Goal: Task Accomplishment & Management: Use online tool/utility

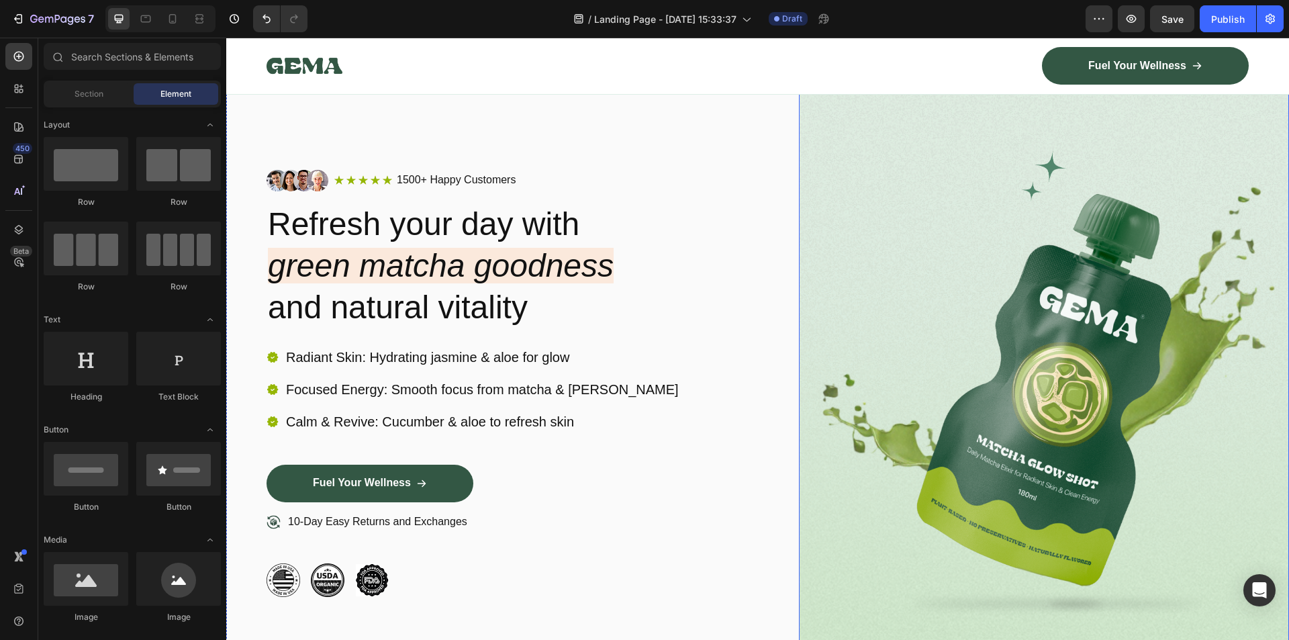
scroll to position [67, 0]
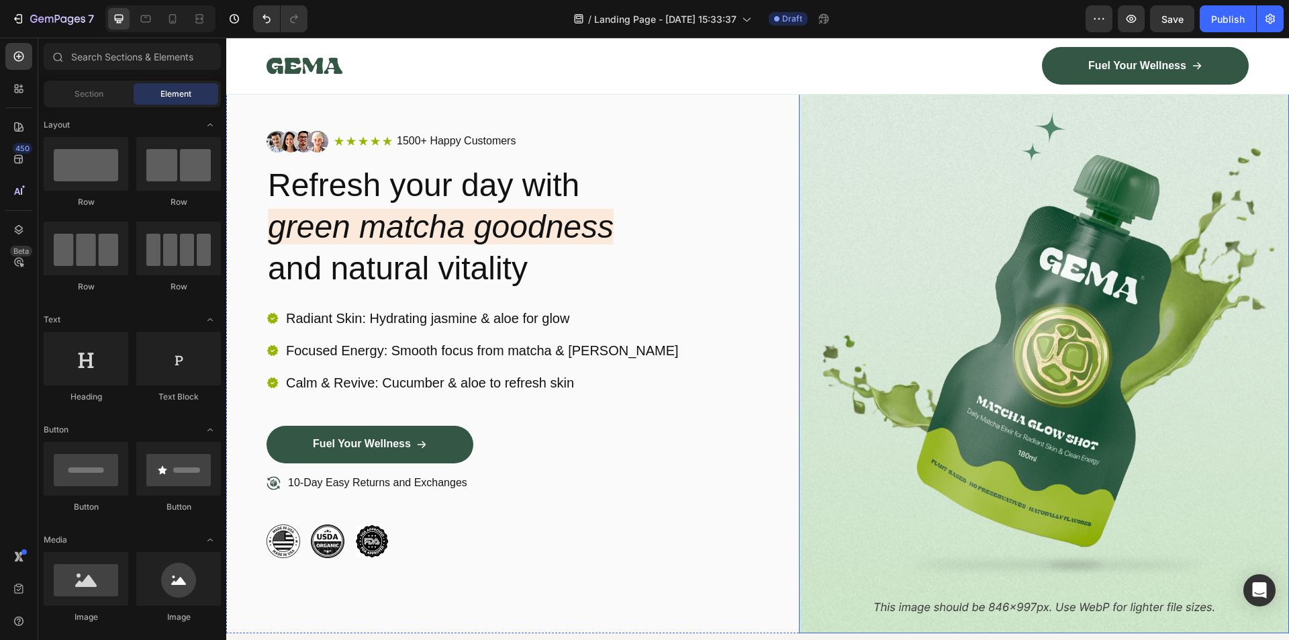
click at [1055, 366] on img at bounding box center [1044, 344] width 491 height 578
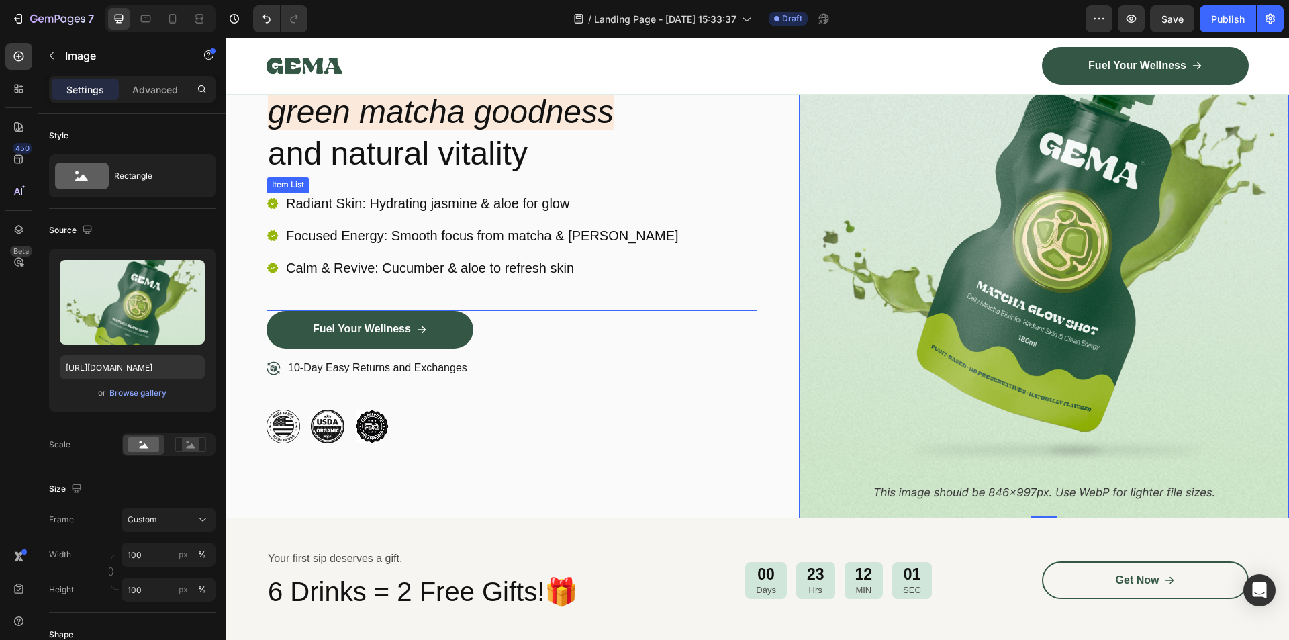
scroll to position [201, 0]
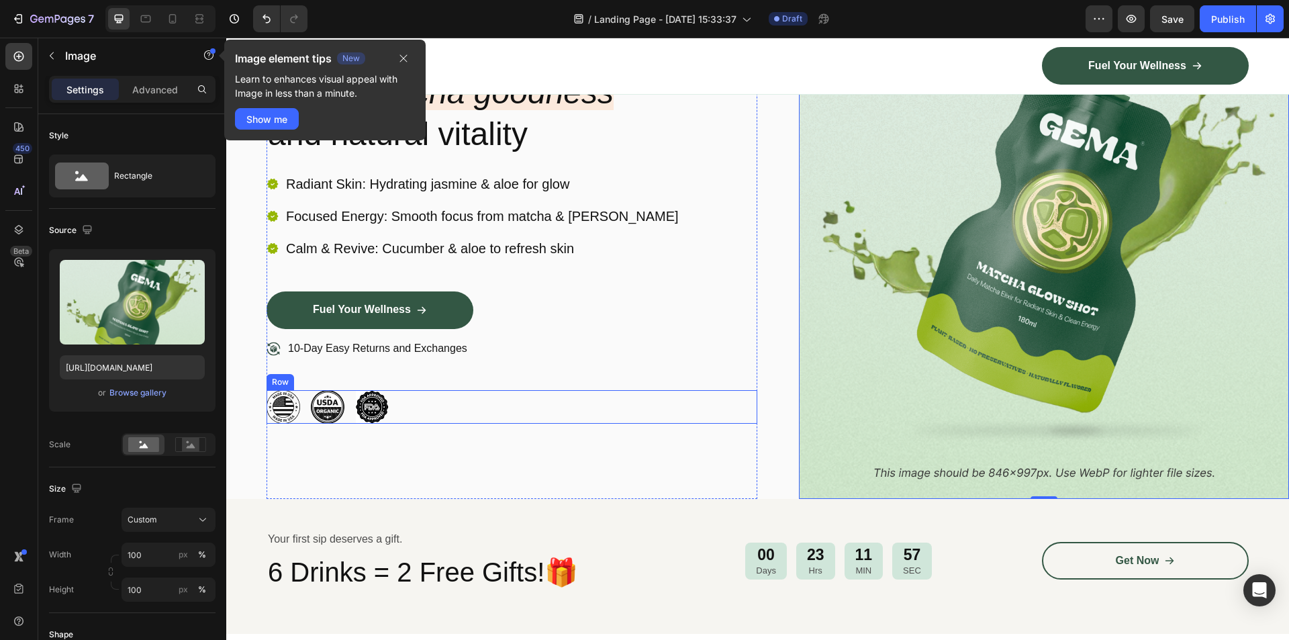
click at [416, 403] on div "Image Image Image Row" at bounding box center [511, 407] width 491 height 34
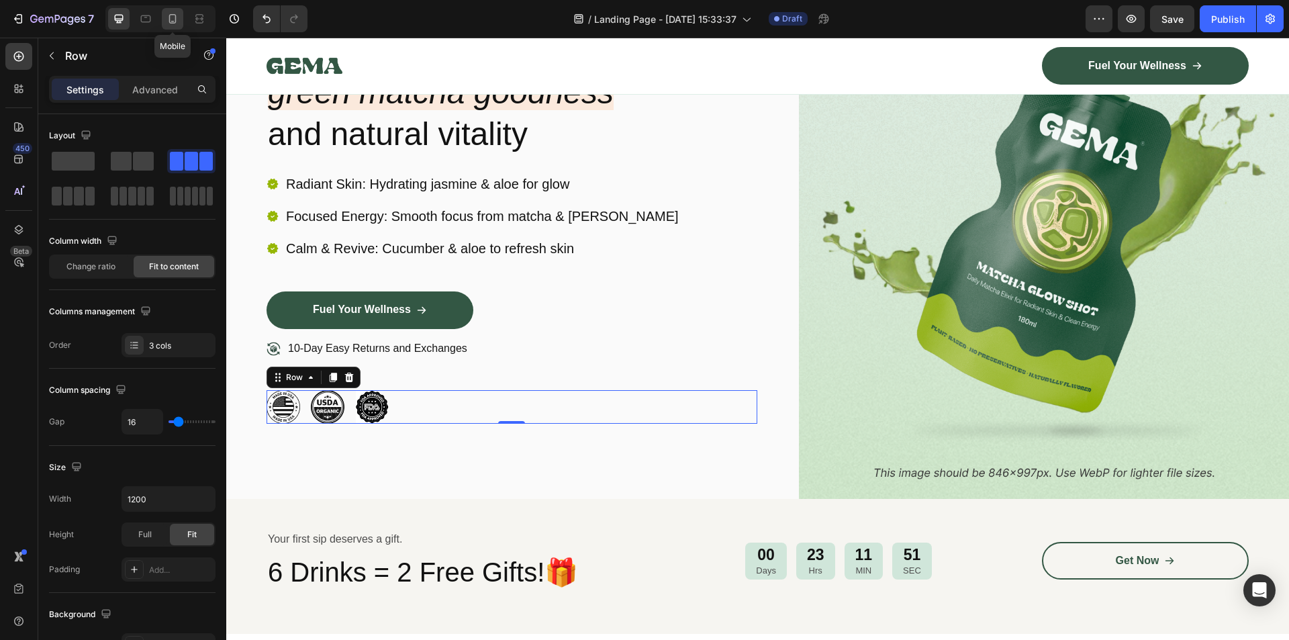
click at [171, 21] on icon at bounding box center [172, 18] width 13 height 13
type input "100%"
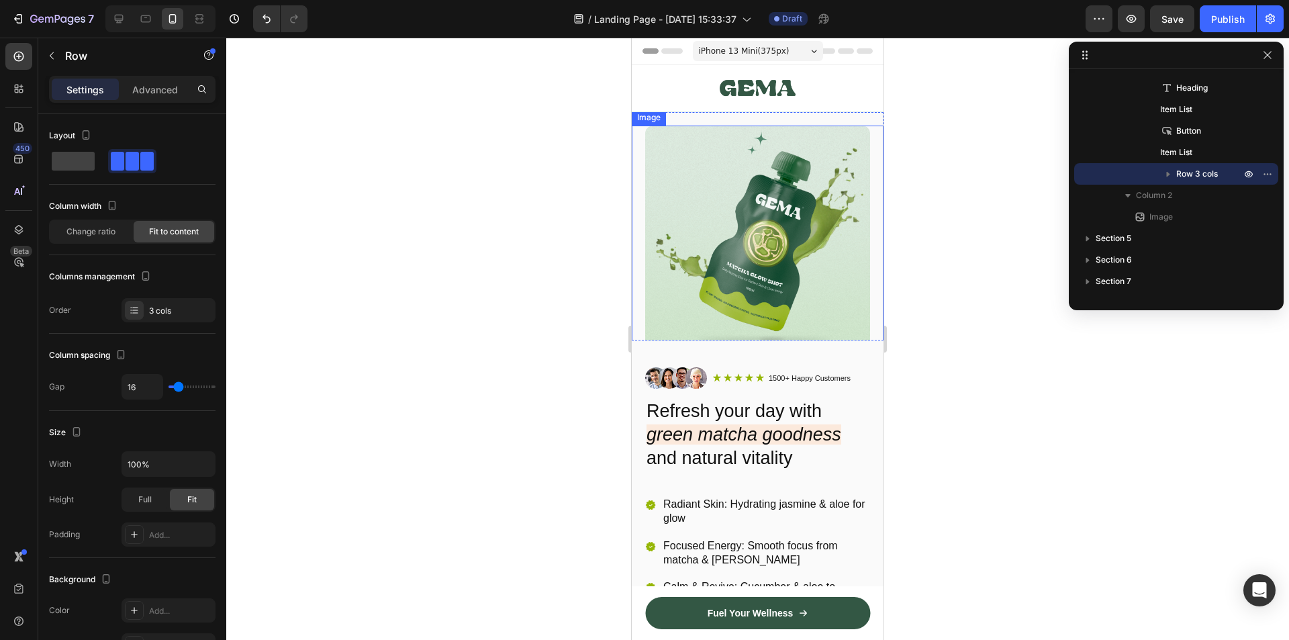
click at [710, 239] on img at bounding box center [757, 238] width 225 height 225
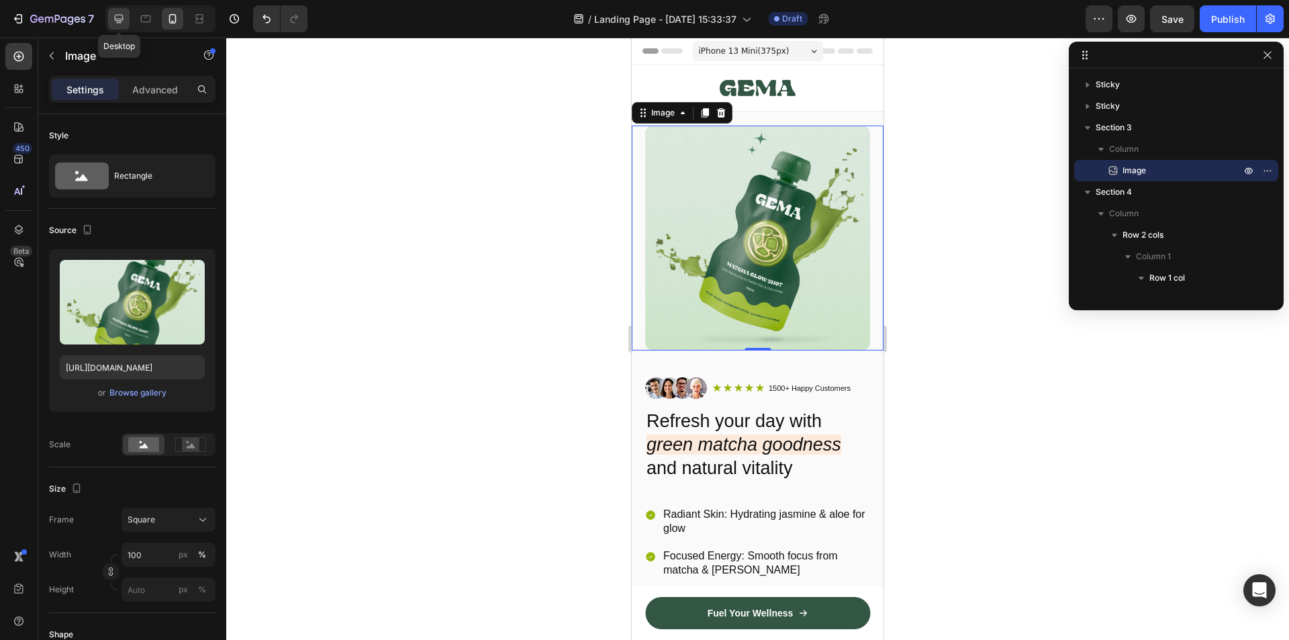
click at [117, 17] on icon at bounding box center [118, 18] width 13 height 13
type input "100"
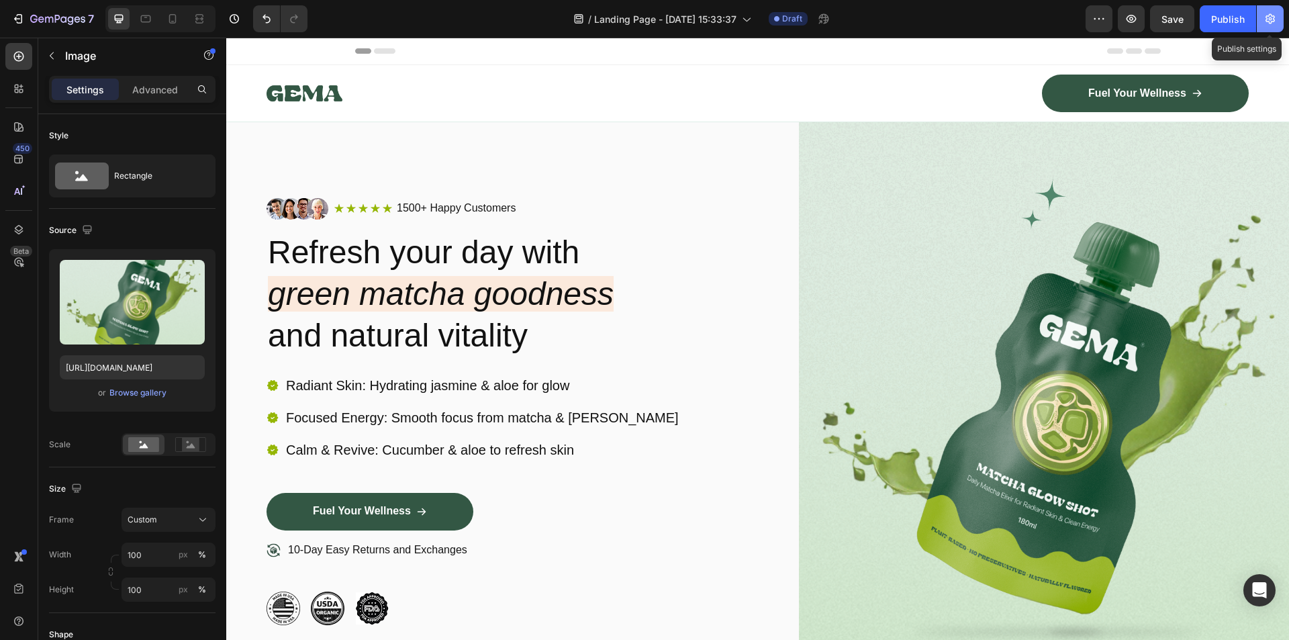
click at [1271, 17] on icon "button" at bounding box center [1269, 18] width 13 height 13
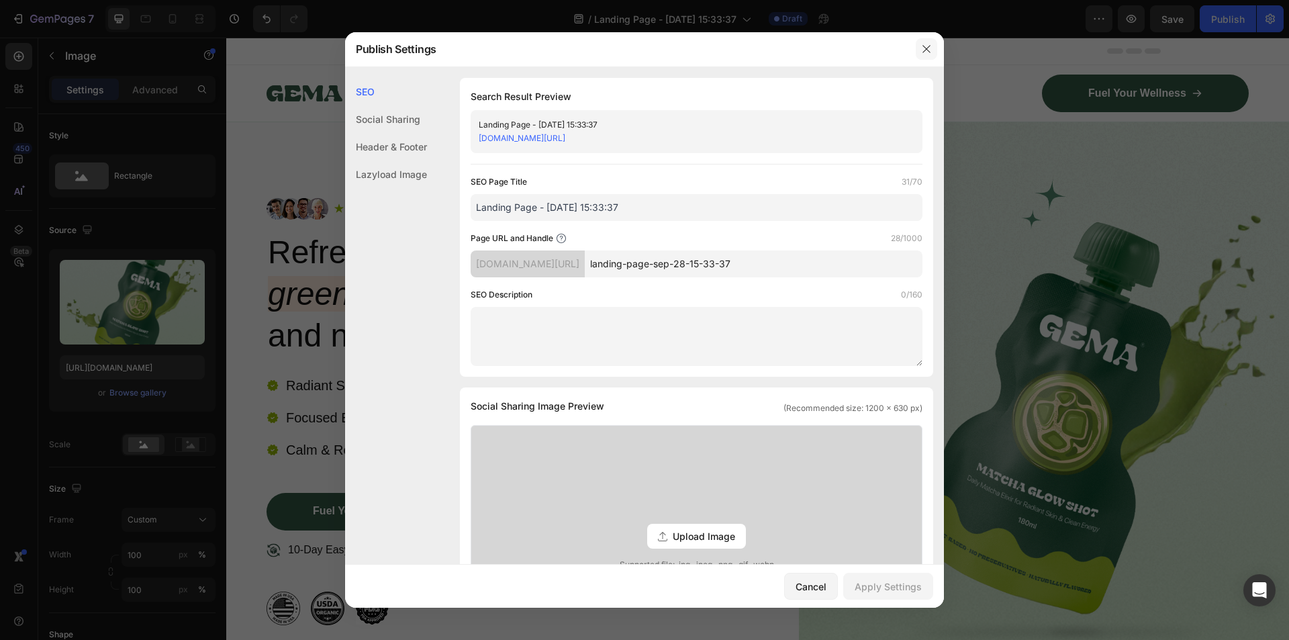
click at [931, 48] on icon "button" at bounding box center [926, 49] width 11 height 11
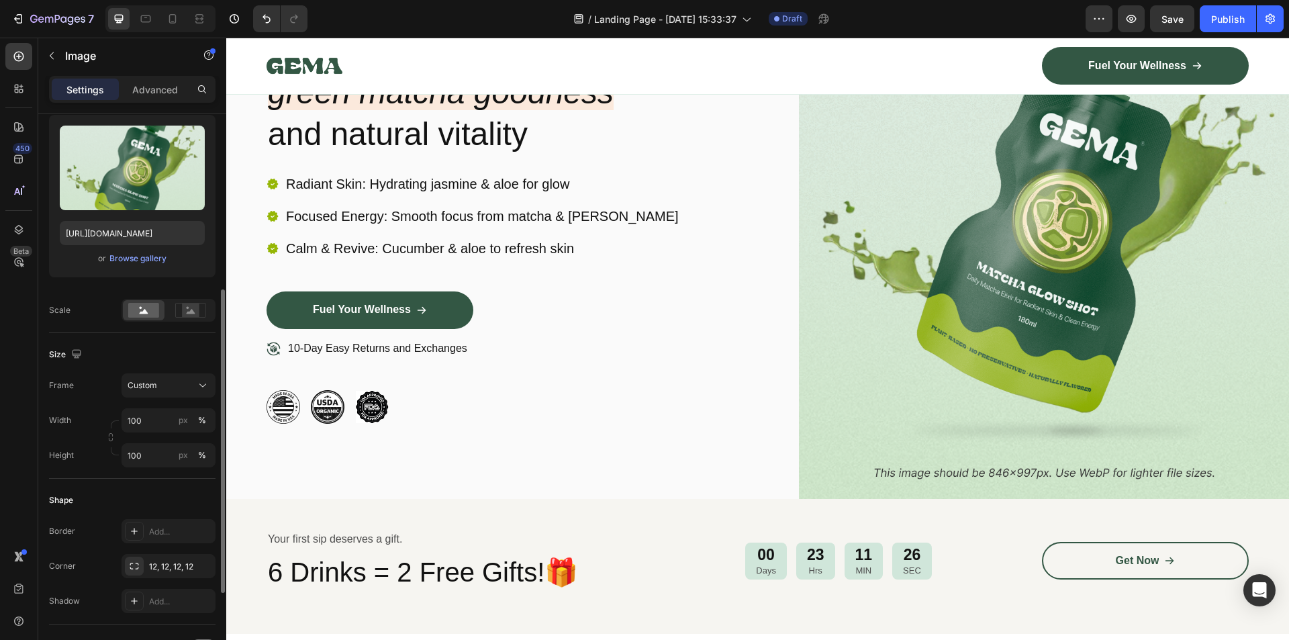
scroll to position [201, 0]
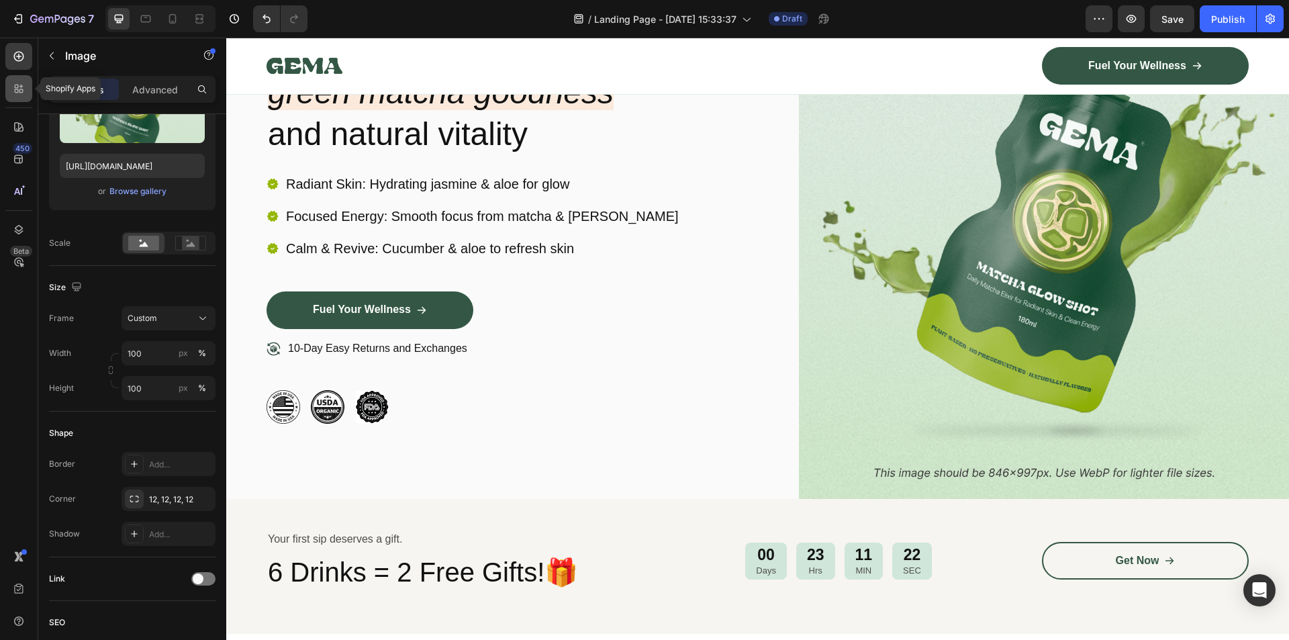
click at [17, 90] on icon at bounding box center [18, 88] width 13 height 13
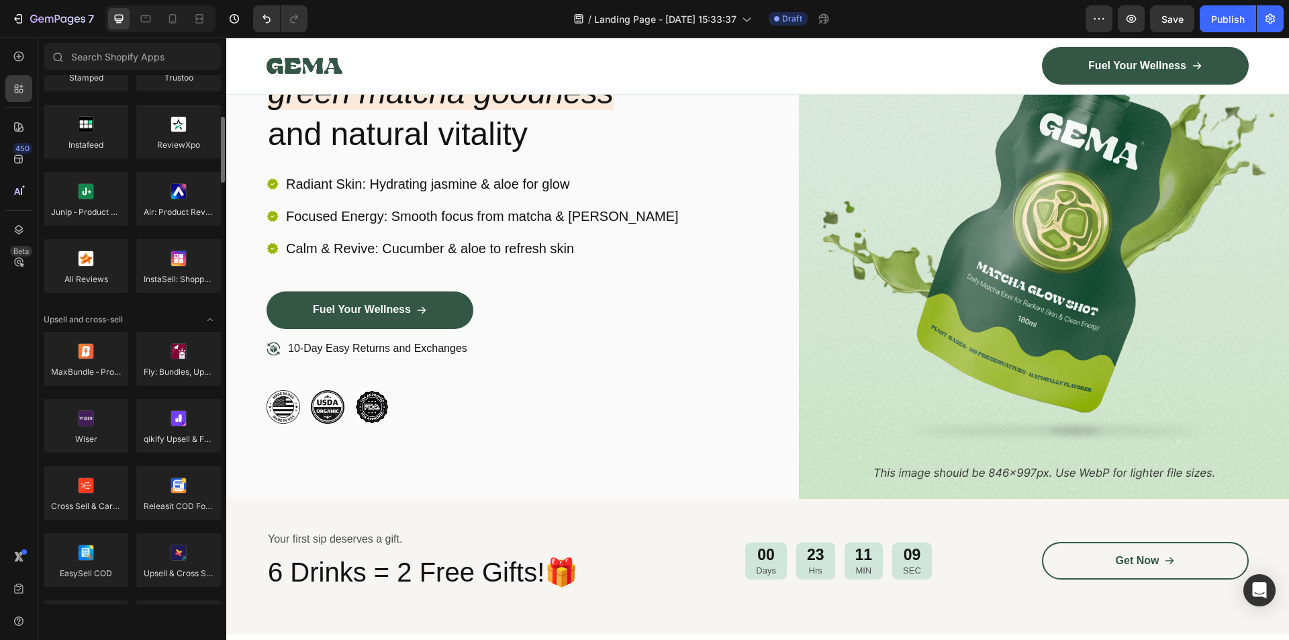
scroll to position [0, 0]
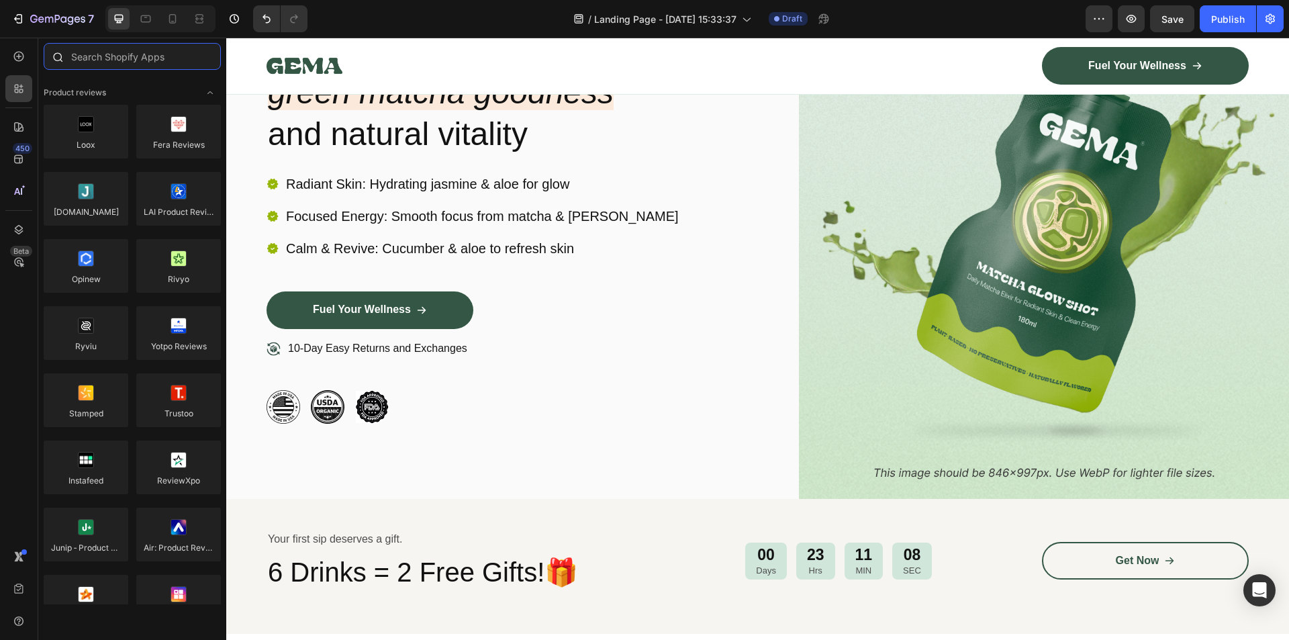
click at [118, 56] on input "text" at bounding box center [132, 56] width 177 height 27
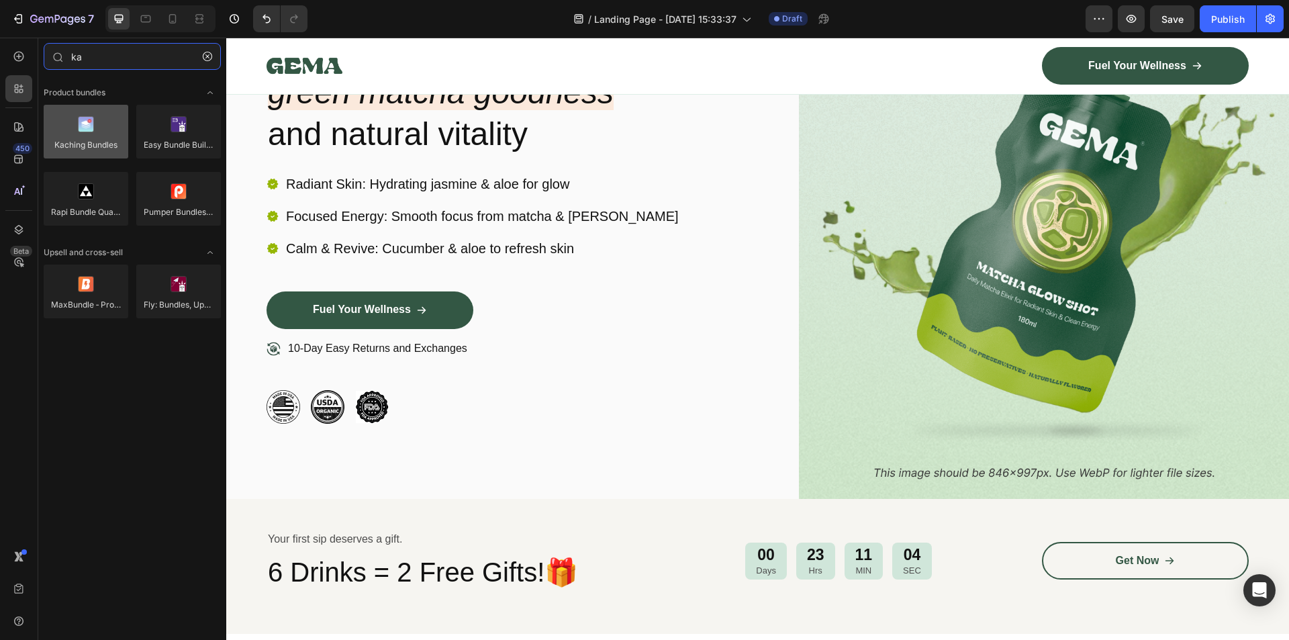
type input "ka"
click at [98, 135] on div at bounding box center [86, 132] width 85 height 54
click at [98, 136] on div at bounding box center [86, 132] width 85 height 54
click at [99, 136] on div at bounding box center [86, 132] width 85 height 54
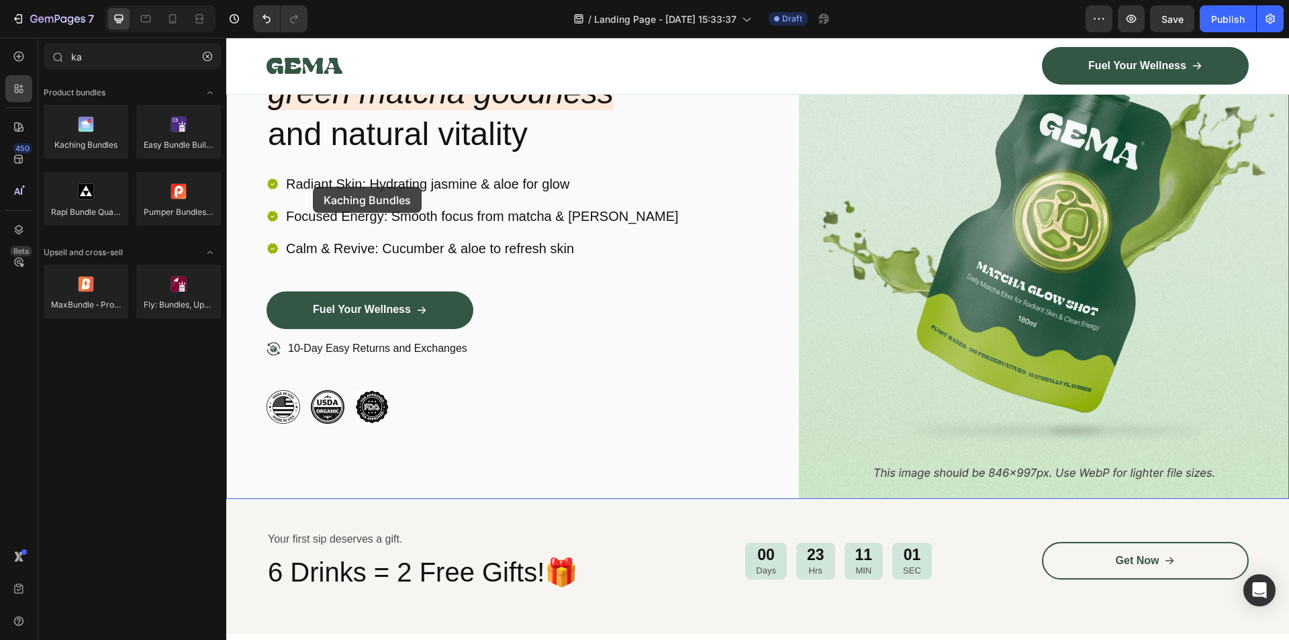
drag, startPoint x: 326, startPoint y: 174, endPoint x: 291, endPoint y: 189, distance: 38.2
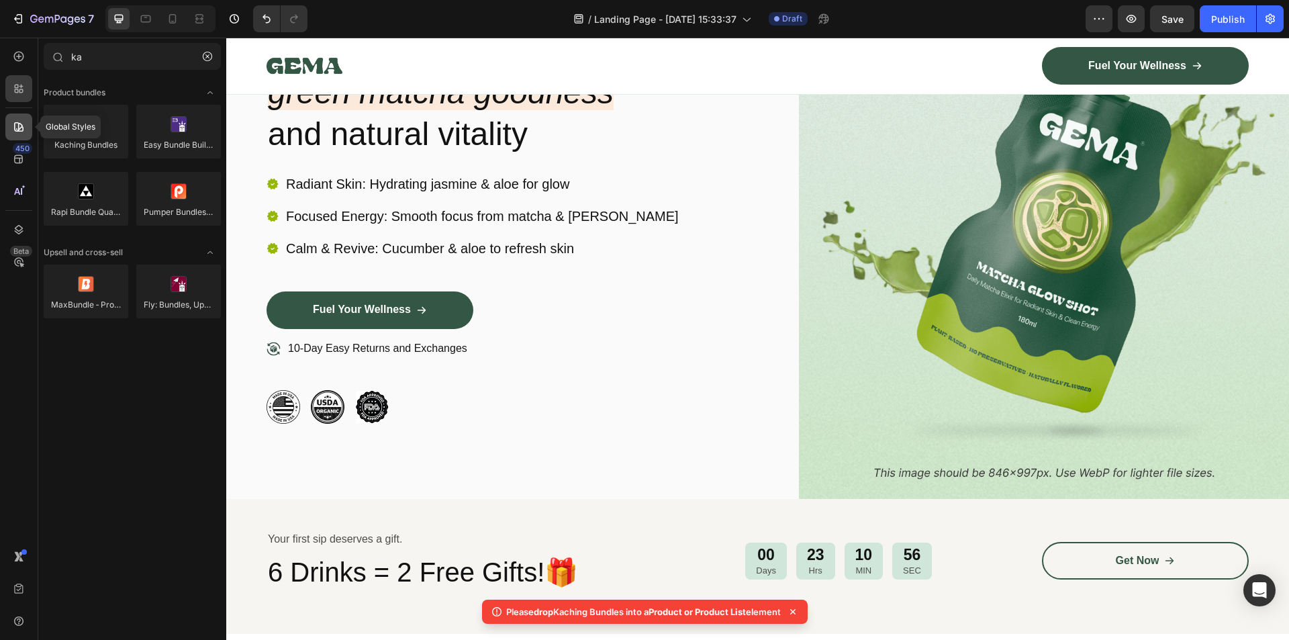
click at [19, 131] on icon at bounding box center [18, 126] width 9 height 9
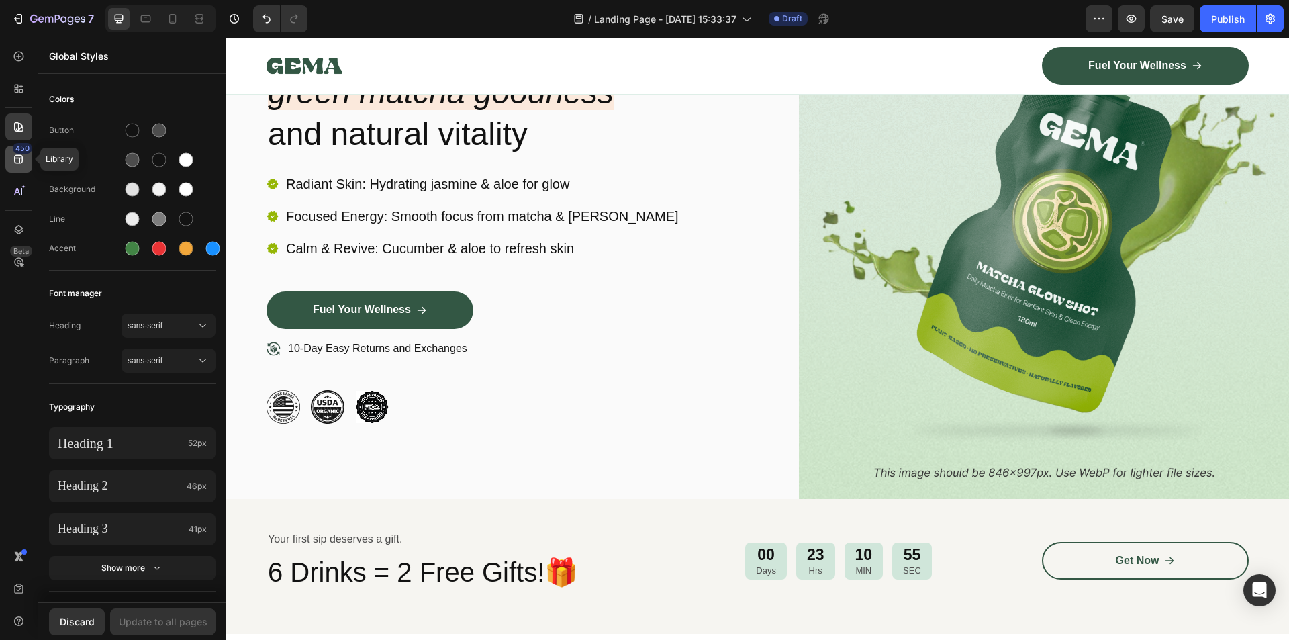
click at [21, 155] on icon at bounding box center [18, 159] width 9 height 9
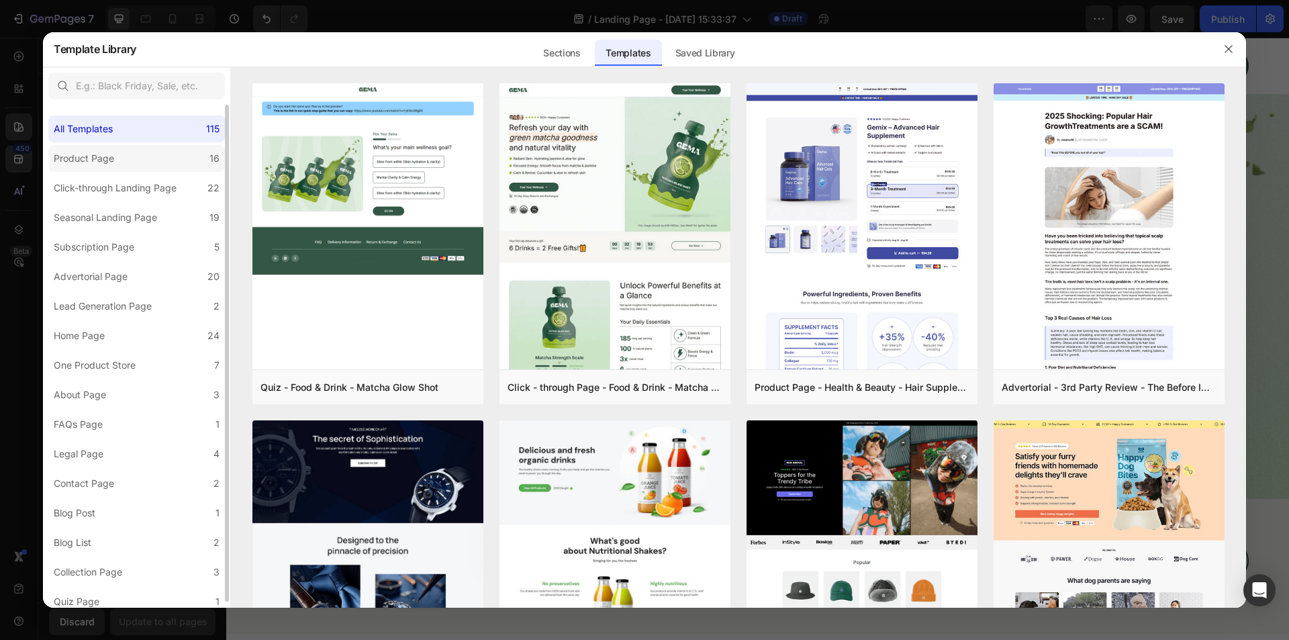
click at [116, 168] on label "Product Page 16" at bounding box center [136, 158] width 177 height 27
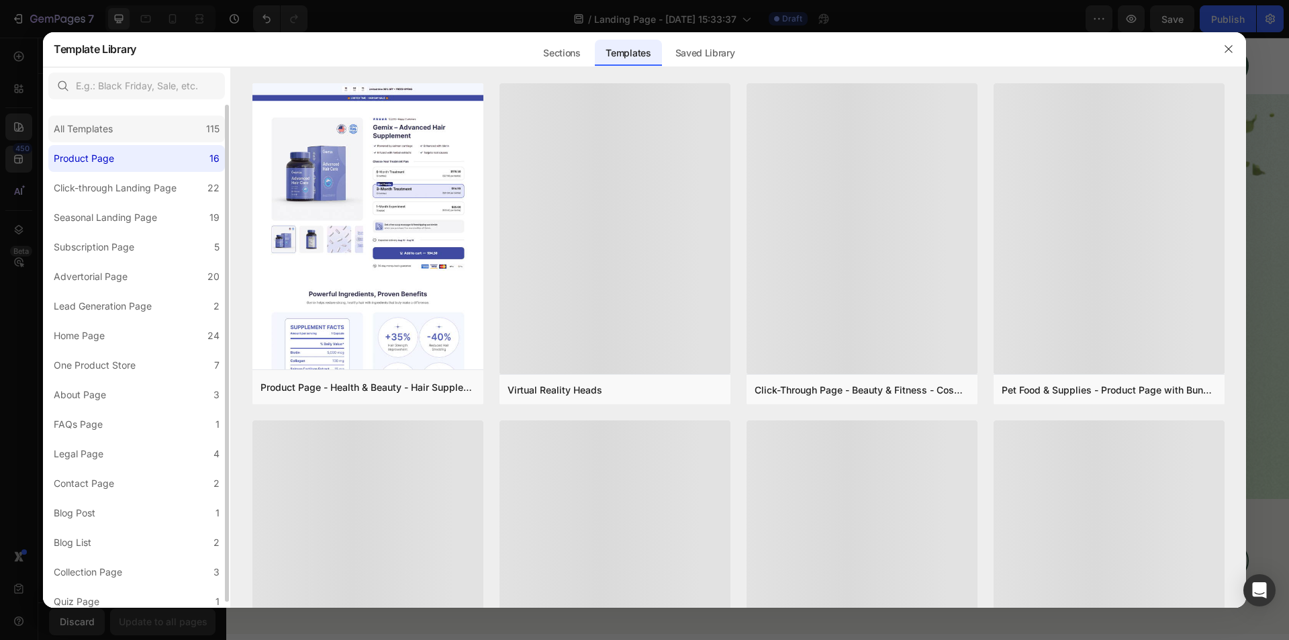
click at [107, 125] on div "All Templates" at bounding box center [83, 129] width 59 height 16
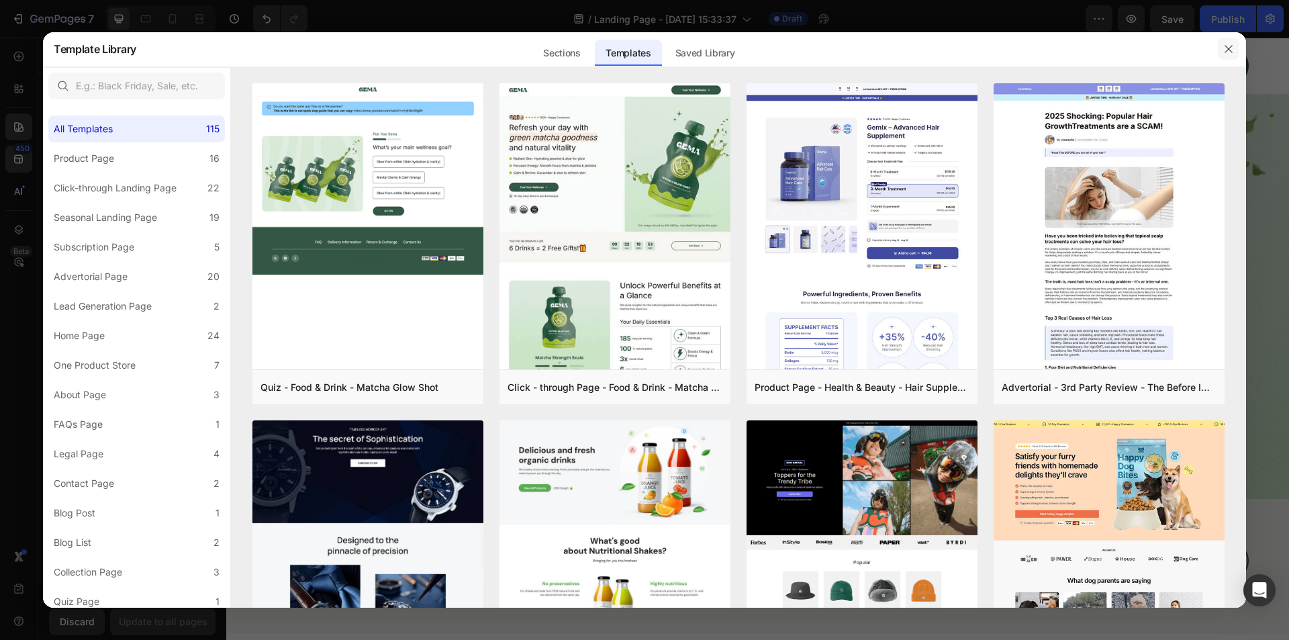
click at [1226, 45] on icon "button" at bounding box center [1228, 49] width 11 height 11
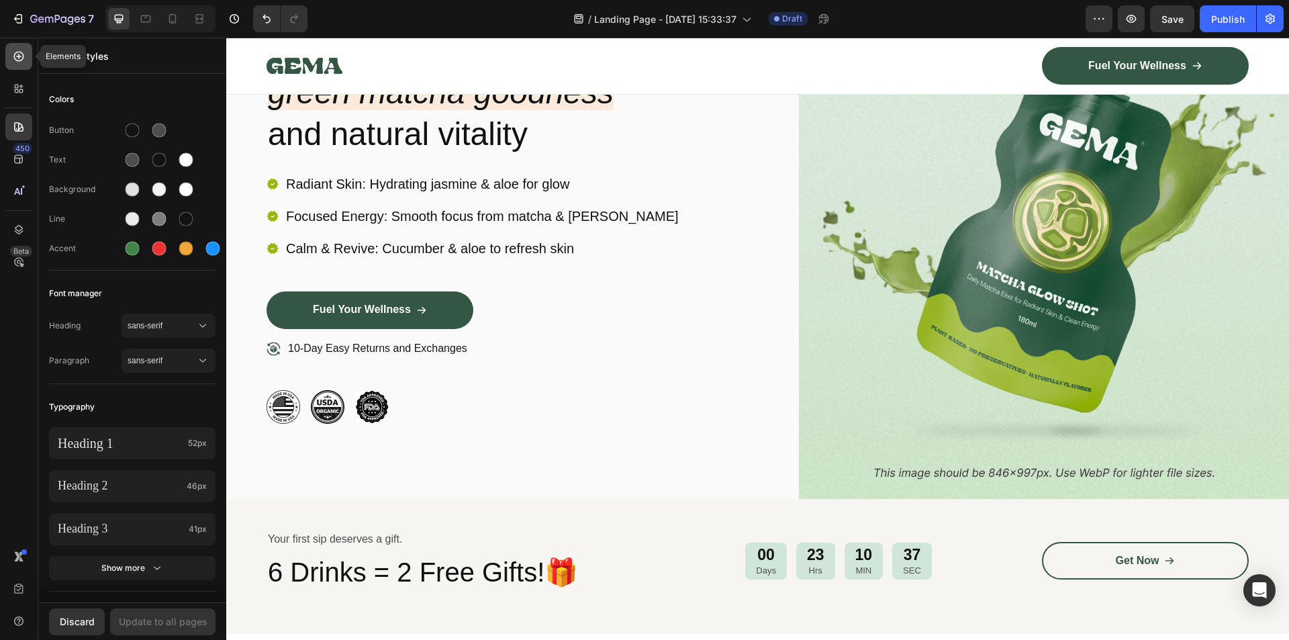
click at [25, 61] on icon at bounding box center [18, 56] width 13 height 13
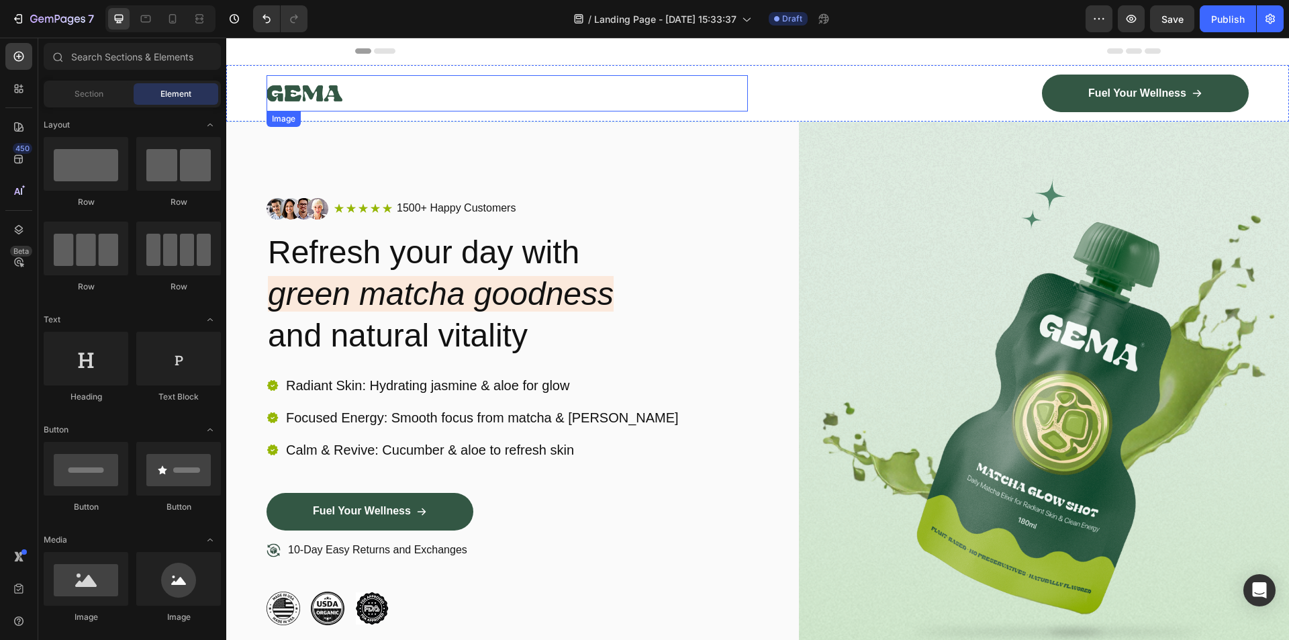
click at [336, 95] on img at bounding box center [304, 93] width 76 height 36
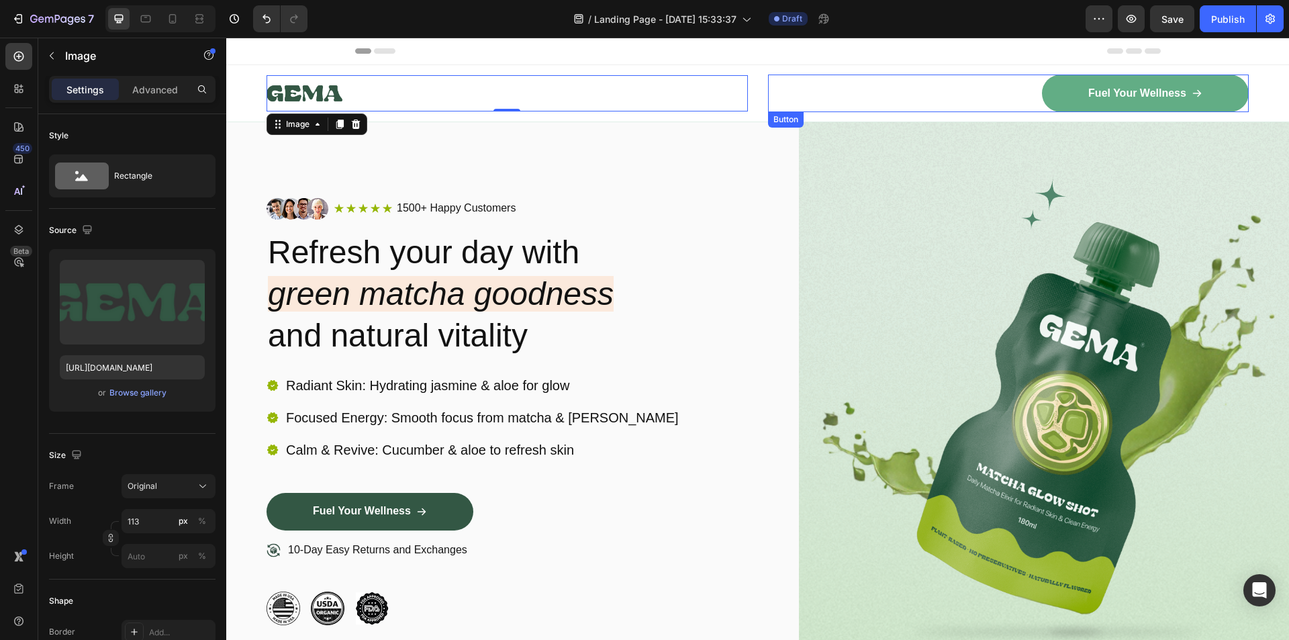
click at [1081, 84] on link "Fuel Your Wellness" at bounding box center [1145, 93] width 207 height 38
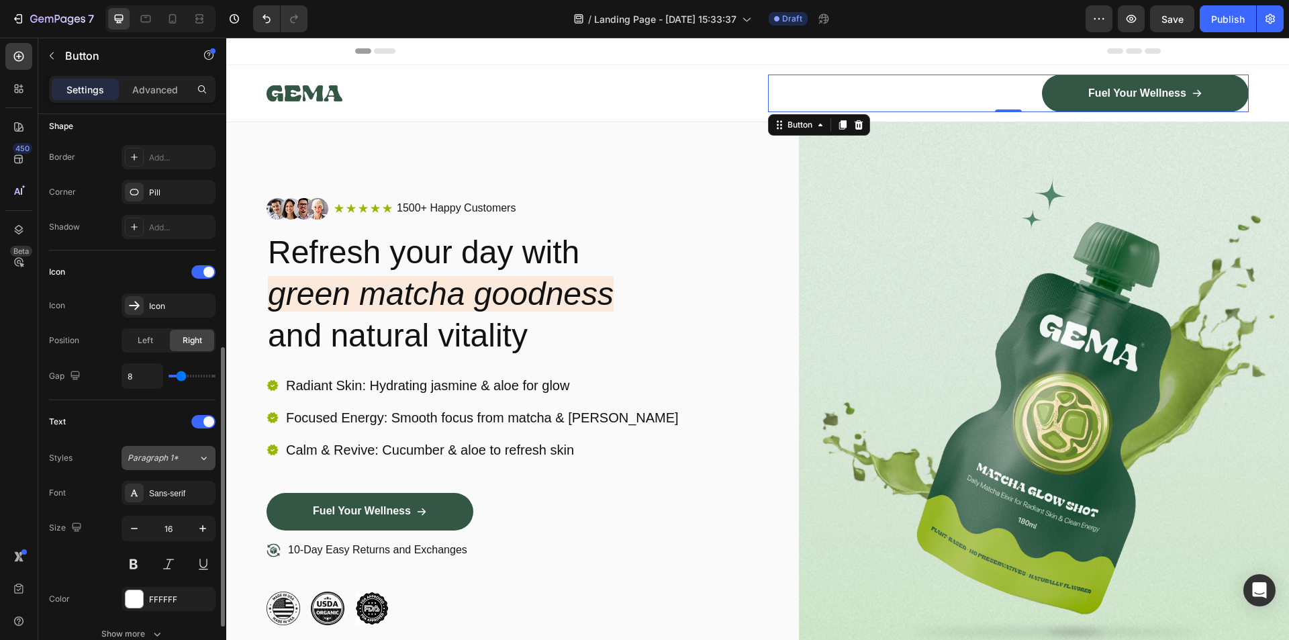
scroll to position [403, 0]
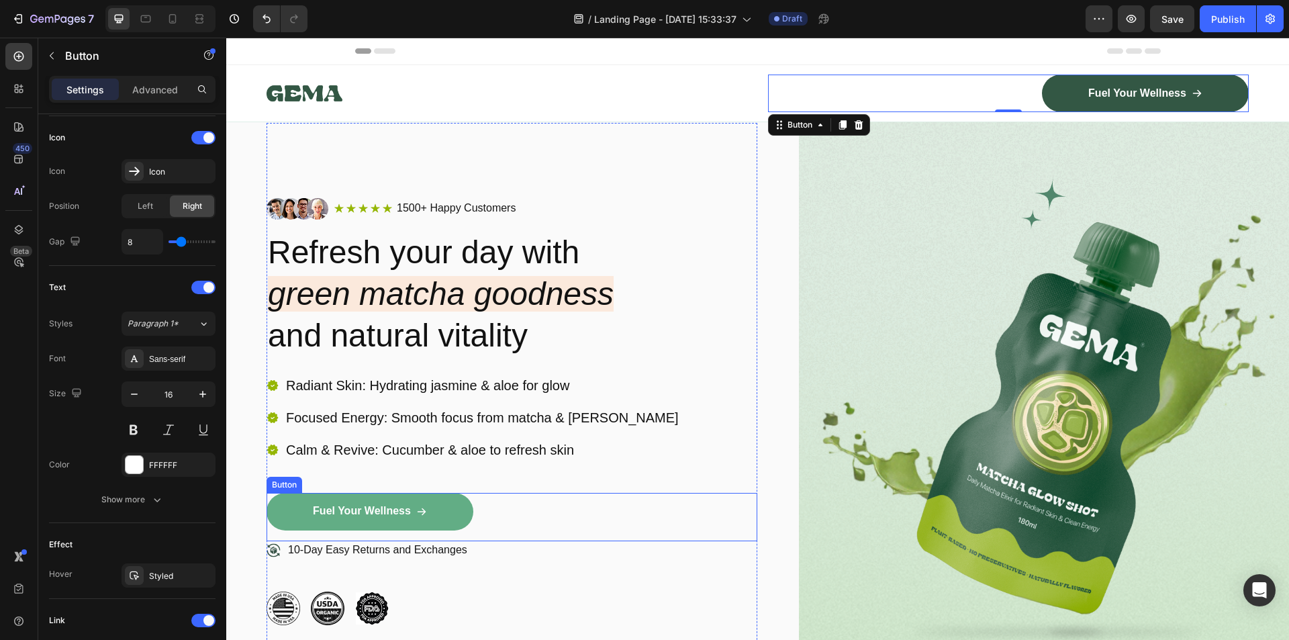
click at [295, 498] on link "Fuel Your Wellness" at bounding box center [369, 512] width 207 height 38
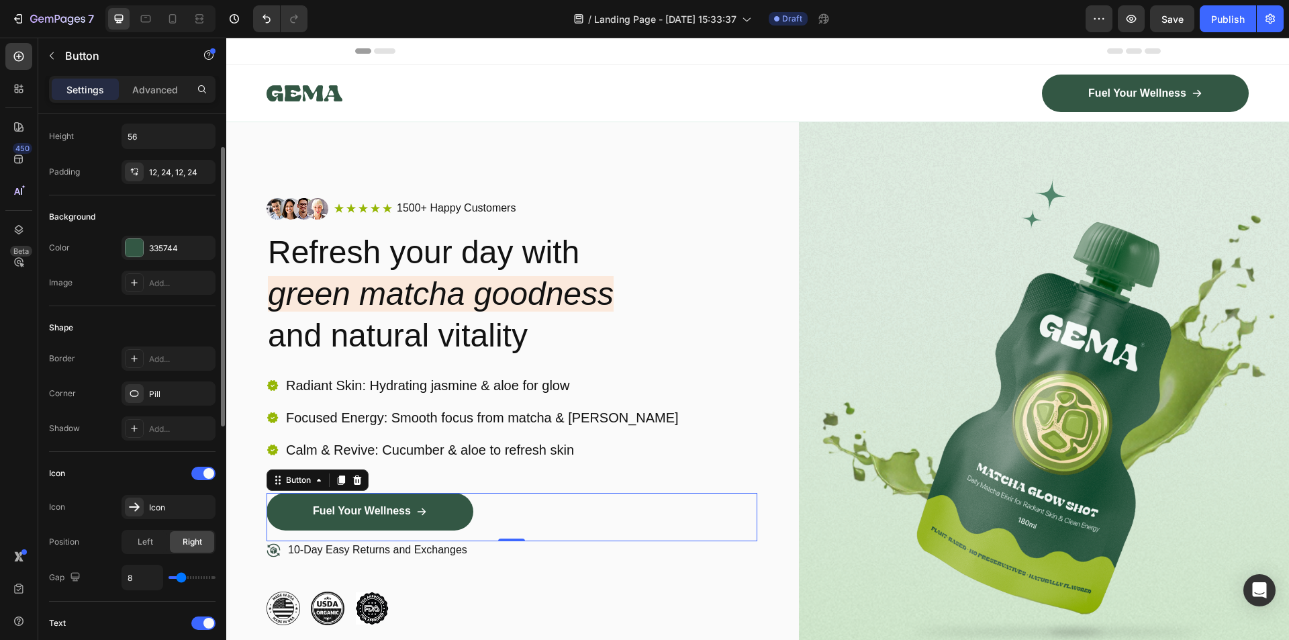
scroll to position [0, 0]
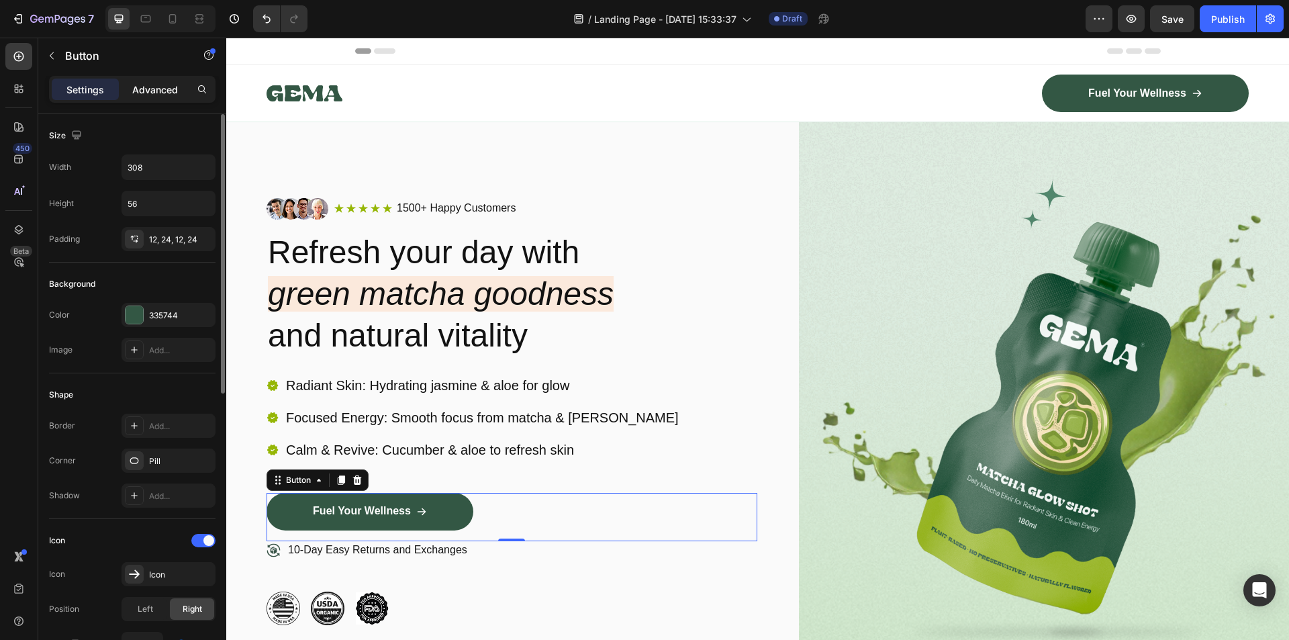
click at [137, 85] on p "Advanced" at bounding box center [155, 90] width 46 height 14
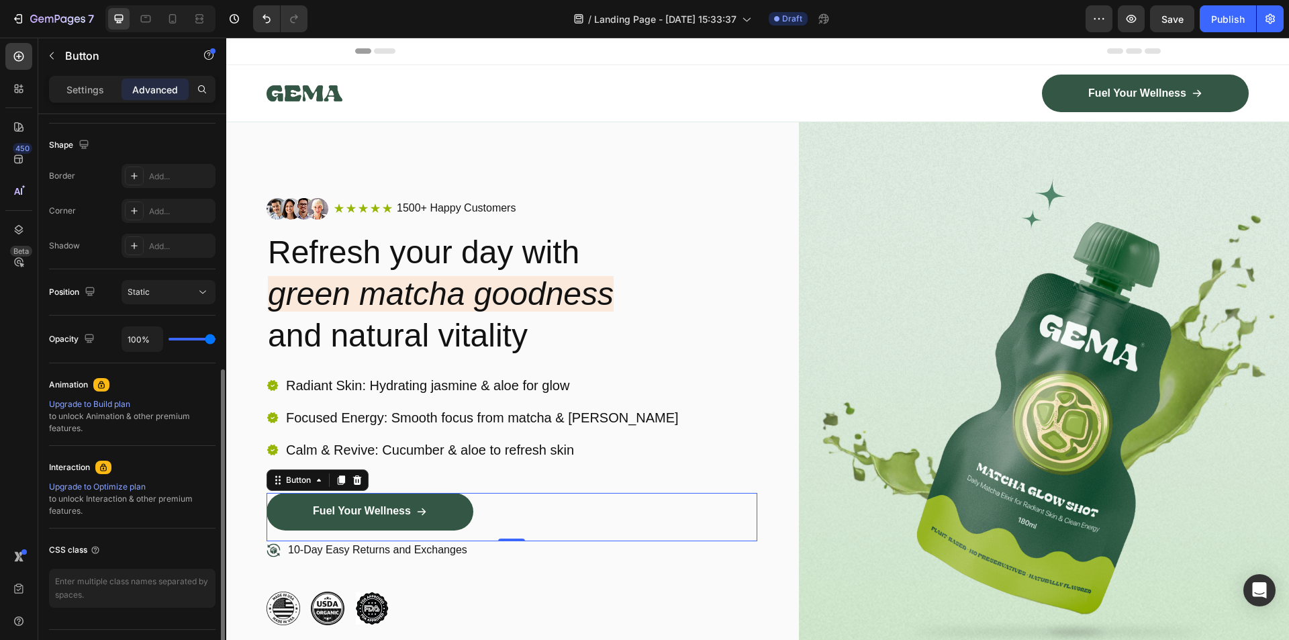
scroll to position [368, 0]
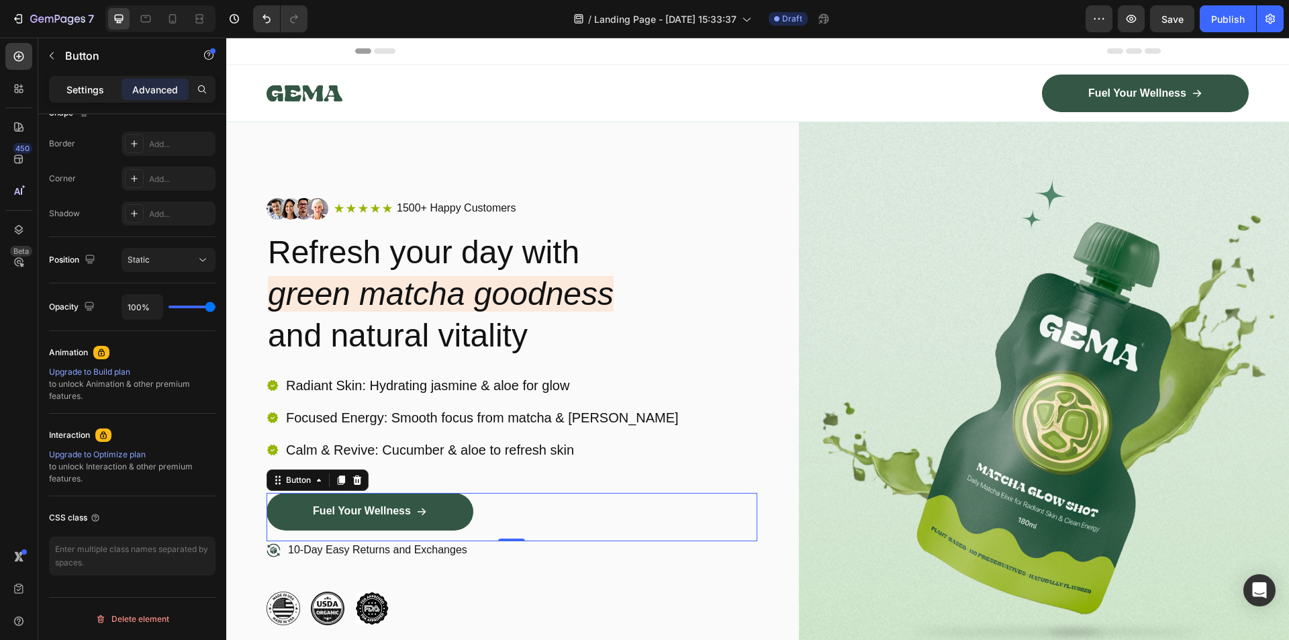
click at [86, 83] on p "Settings" at bounding box center [85, 90] width 38 height 14
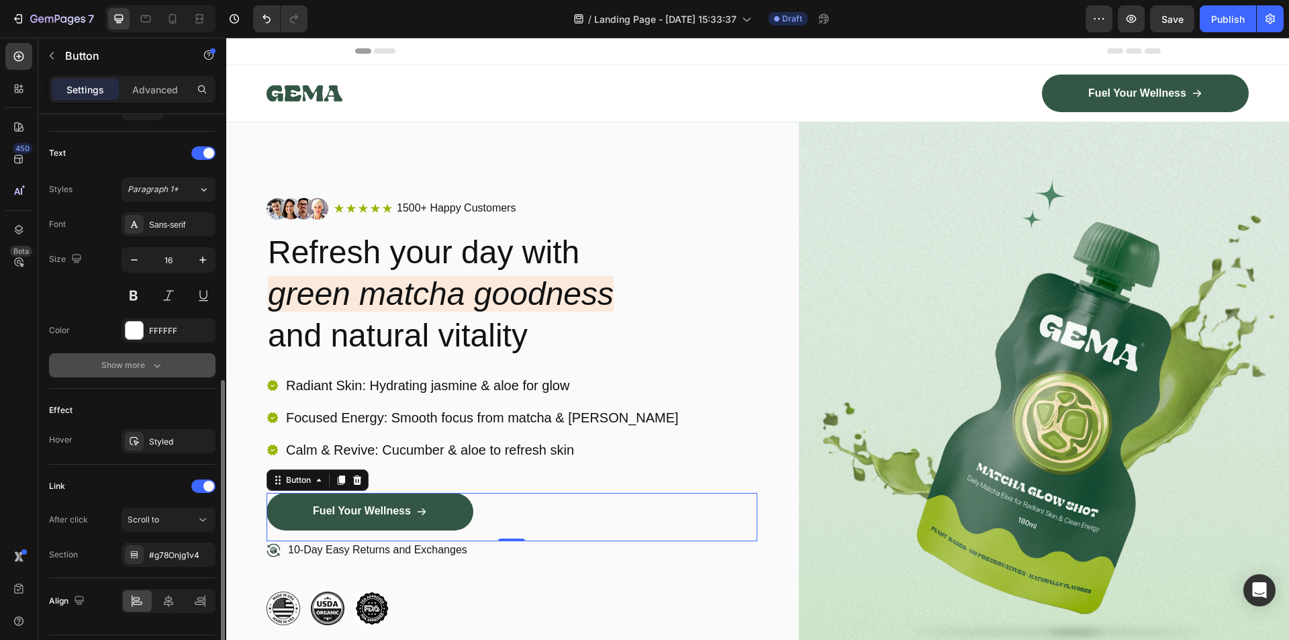
scroll to position [575, 0]
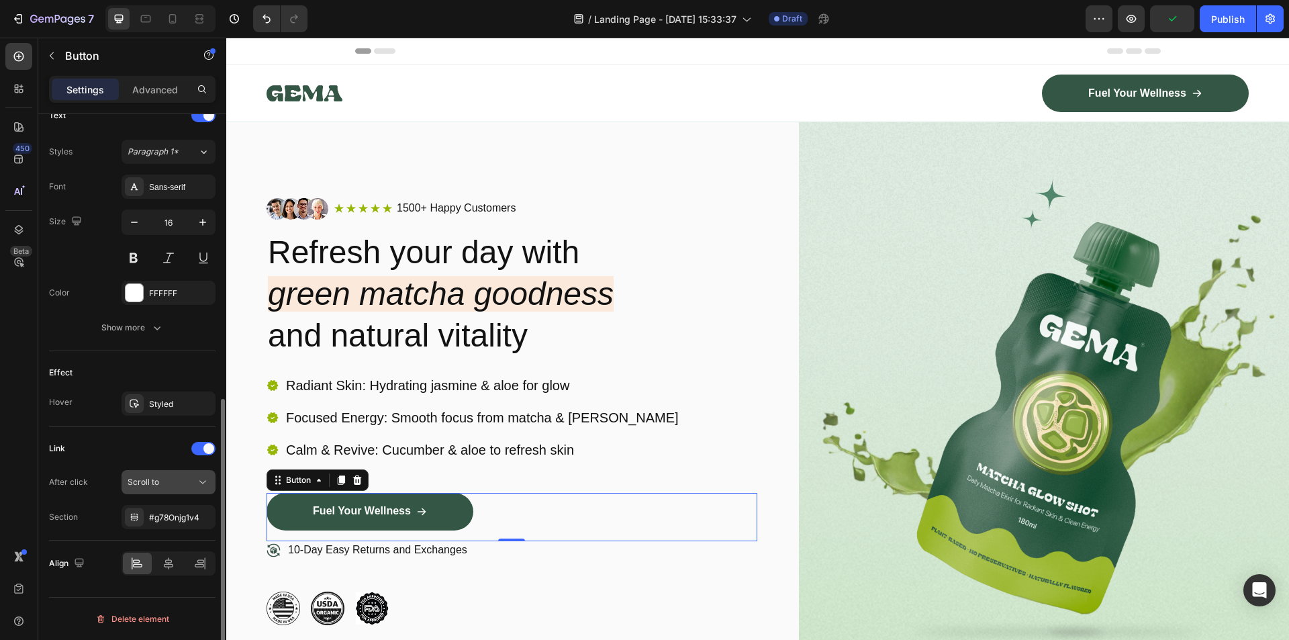
click at [176, 485] on div "Scroll to" at bounding box center [162, 482] width 68 height 12
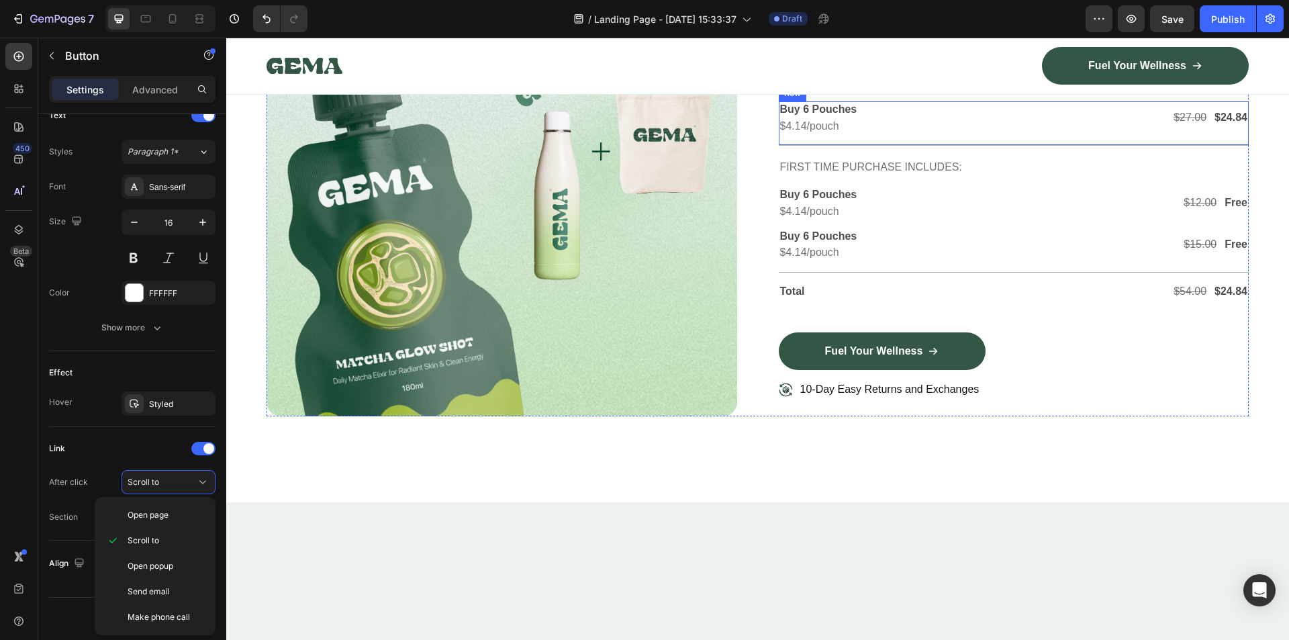
scroll to position [3554, 0]
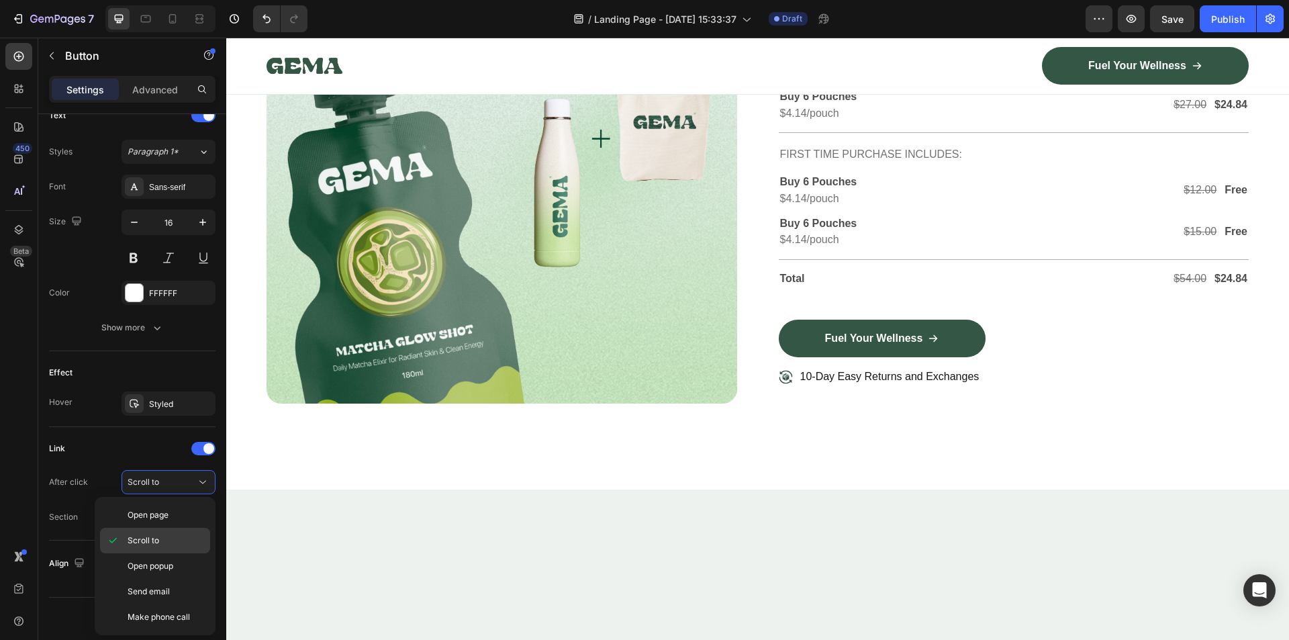
click at [167, 539] on p "Scroll to" at bounding box center [166, 540] width 77 height 12
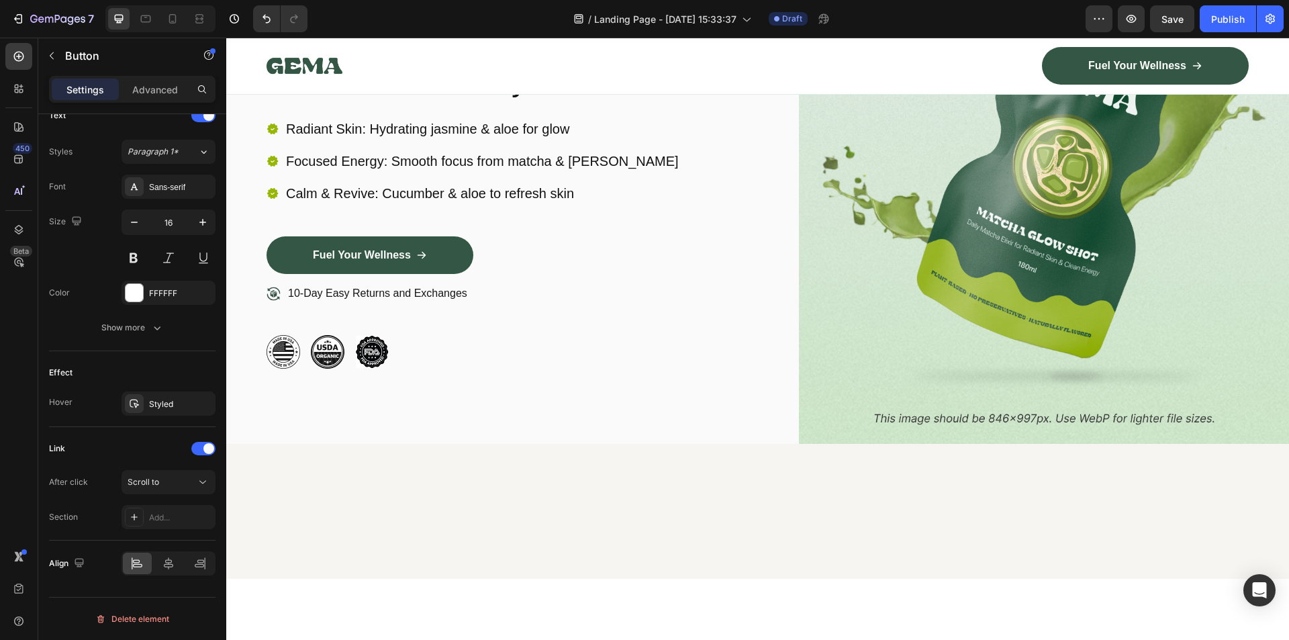
scroll to position [0, 0]
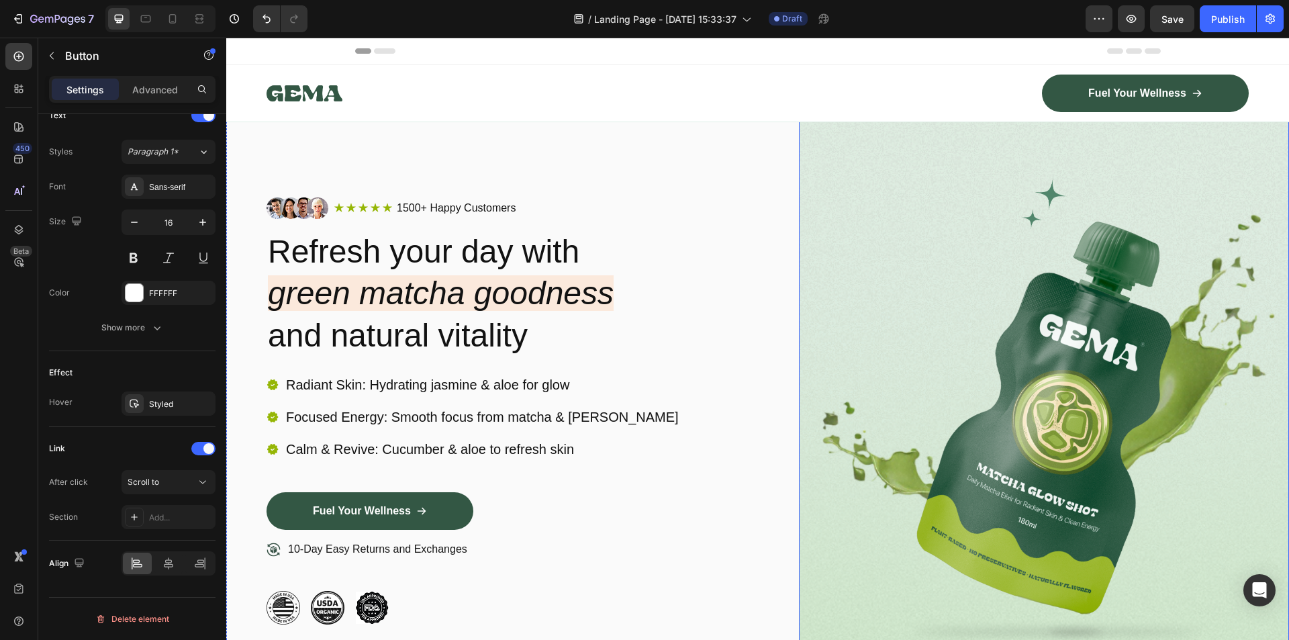
click at [968, 346] on img at bounding box center [1044, 410] width 491 height 578
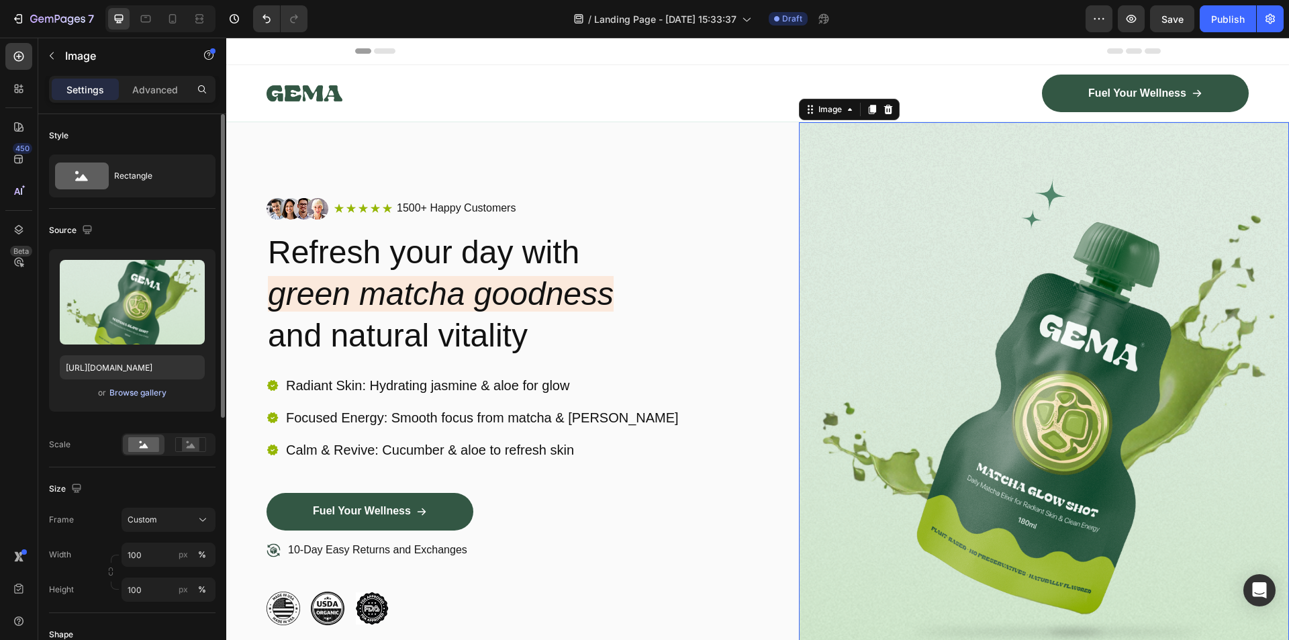
click at [138, 393] on div "Browse gallery" at bounding box center [137, 393] width 57 height 12
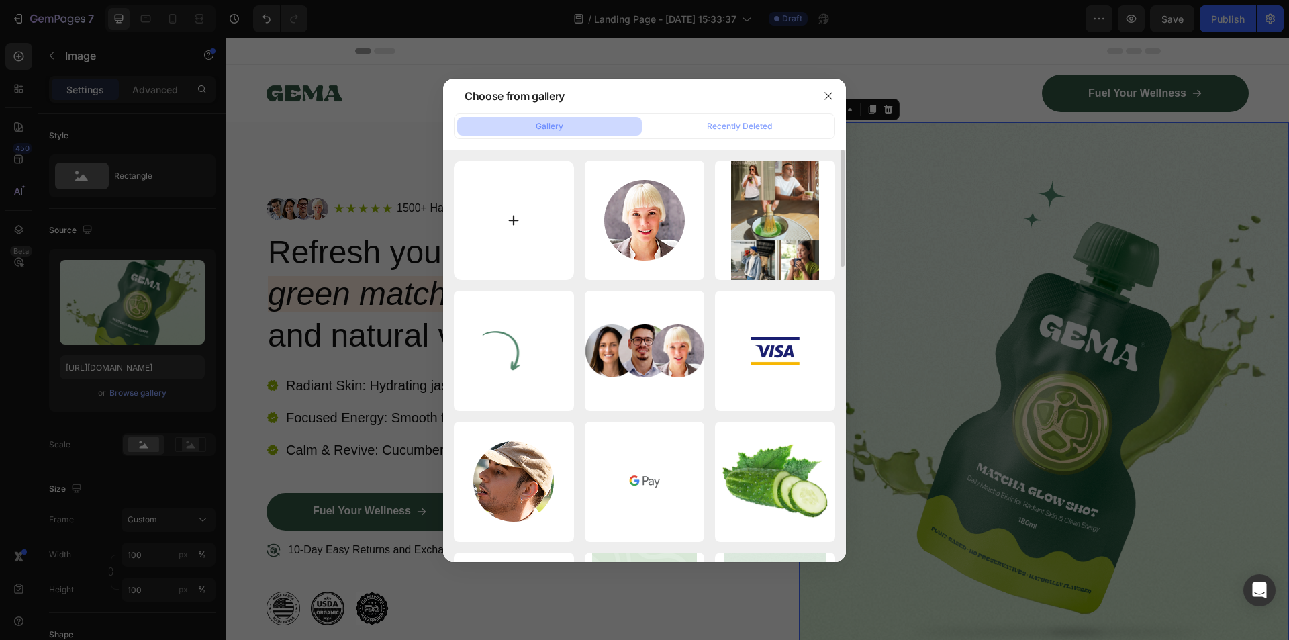
click at [489, 196] on input "file" at bounding box center [514, 220] width 120 height 120
click at [822, 101] on button "button" at bounding box center [827, 95] width 21 height 21
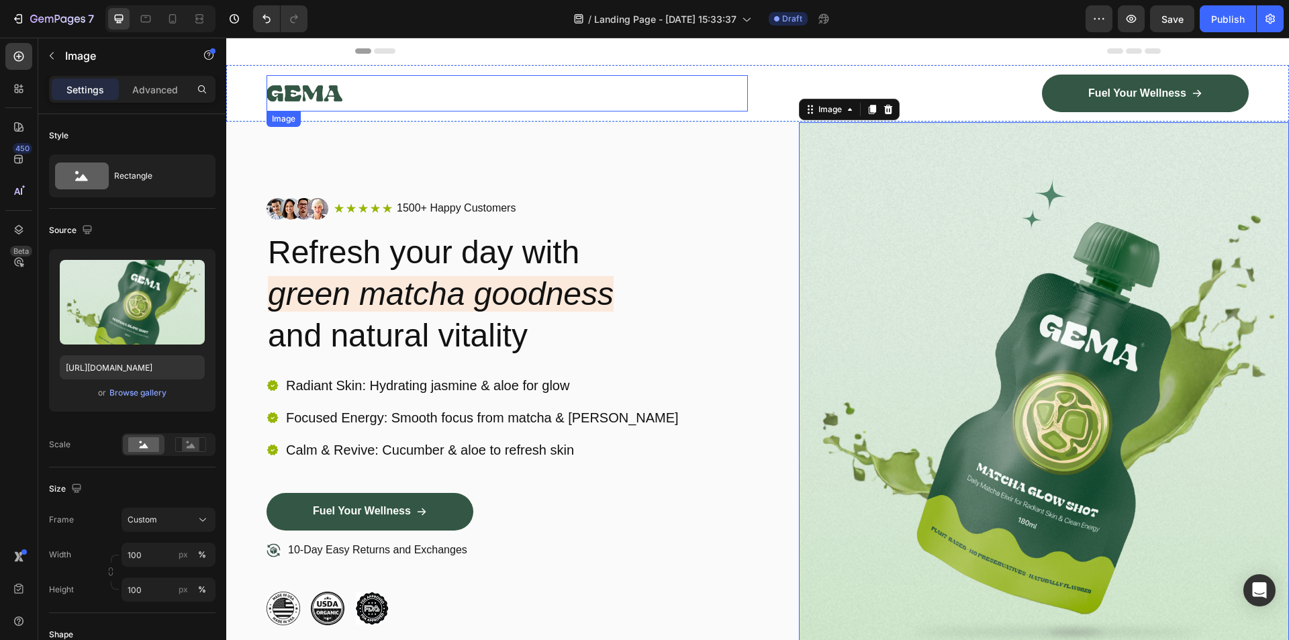
click at [323, 81] on img at bounding box center [304, 93] width 76 height 36
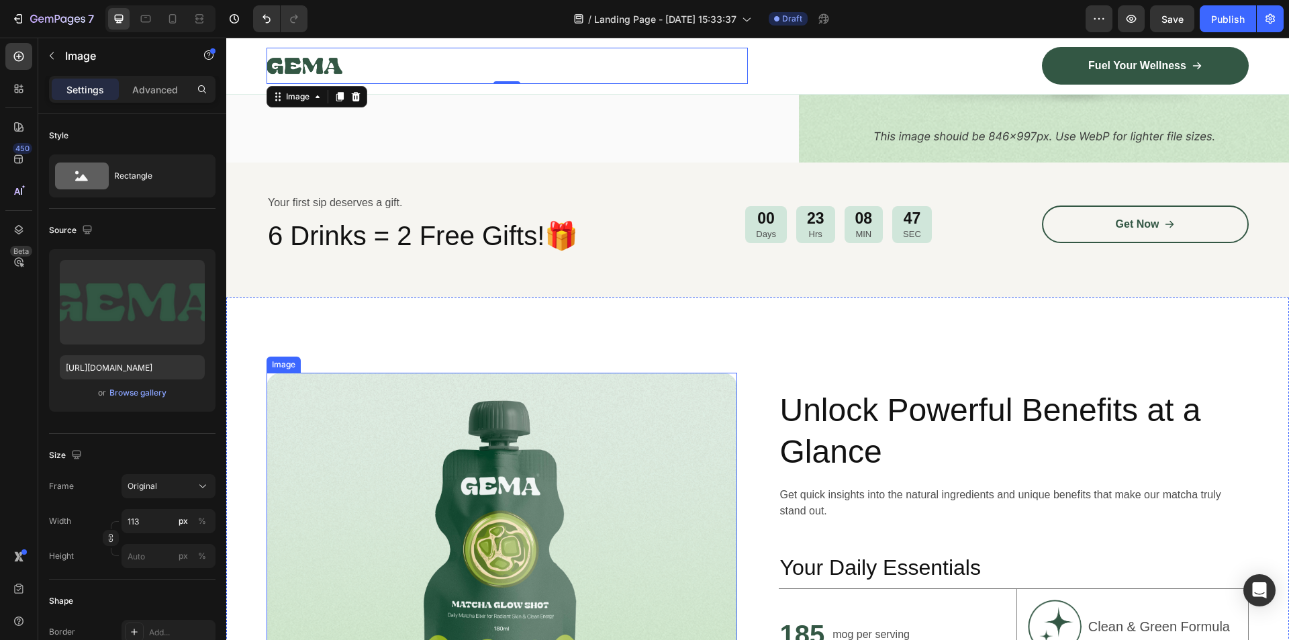
scroll to position [537, 0]
click at [345, 226] on h2 "6 Drinks = 2 Free Gifts!🎁" at bounding box center [468, 236] width 405 height 38
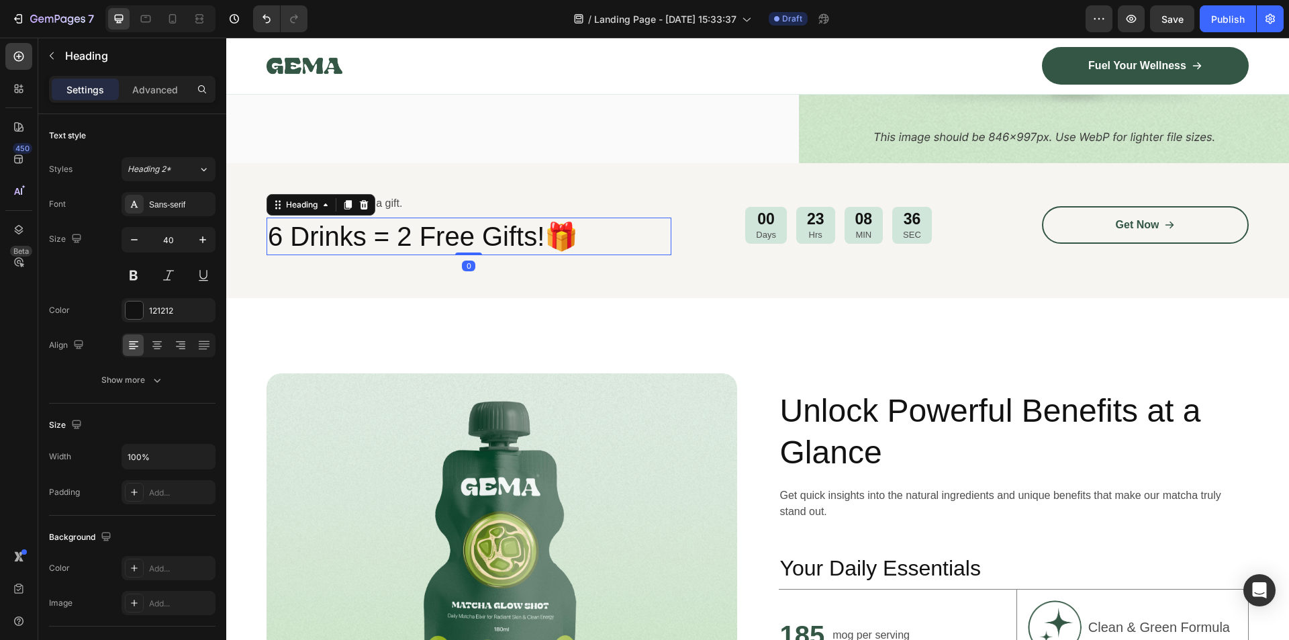
click at [532, 228] on h2 "6 Drinks = 2 Free Gifts!🎁" at bounding box center [468, 236] width 405 height 38
click at [160, 97] on div "Advanced" at bounding box center [154, 89] width 67 height 21
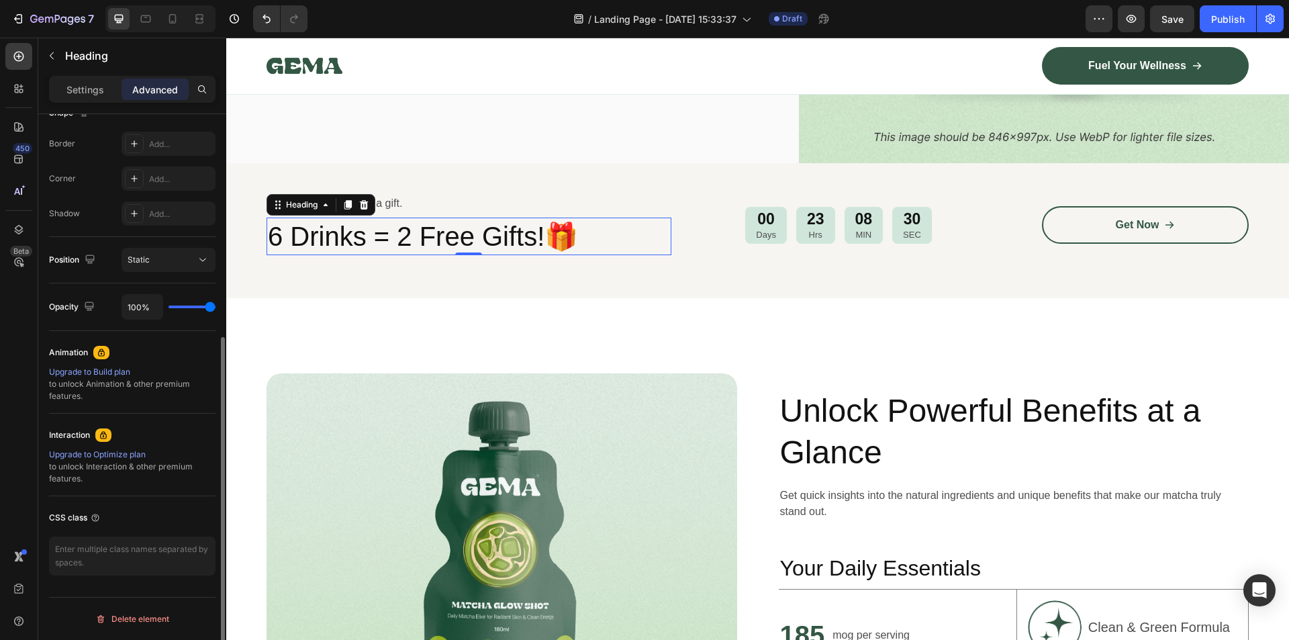
scroll to position [32, 0]
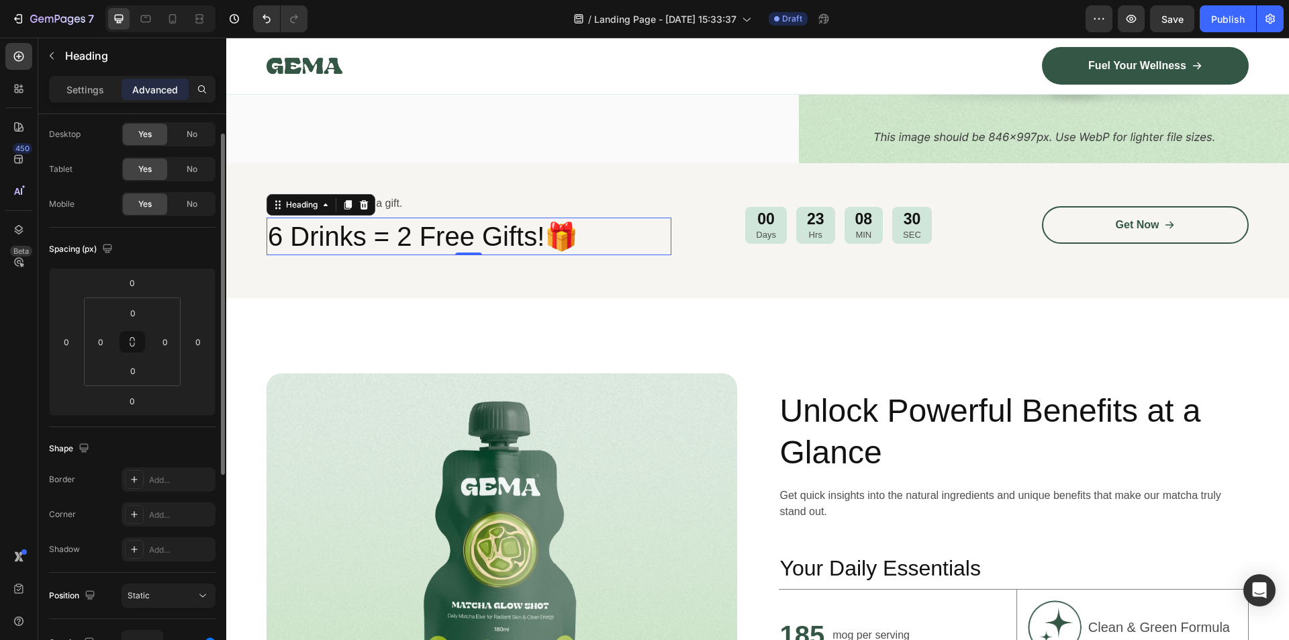
click at [85, 87] on p "Settings" at bounding box center [85, 90] width 38 height 14
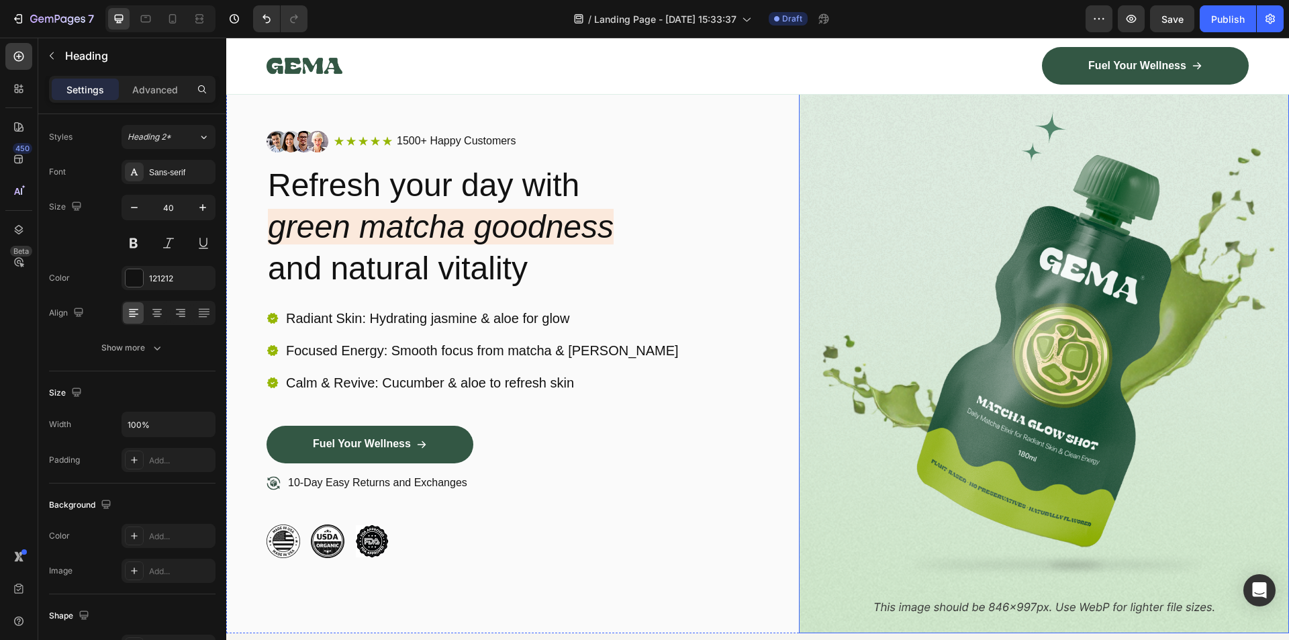
scroll to position [0, 0]
